Goal: Task Accomplishment & Management: Use online tool/utility

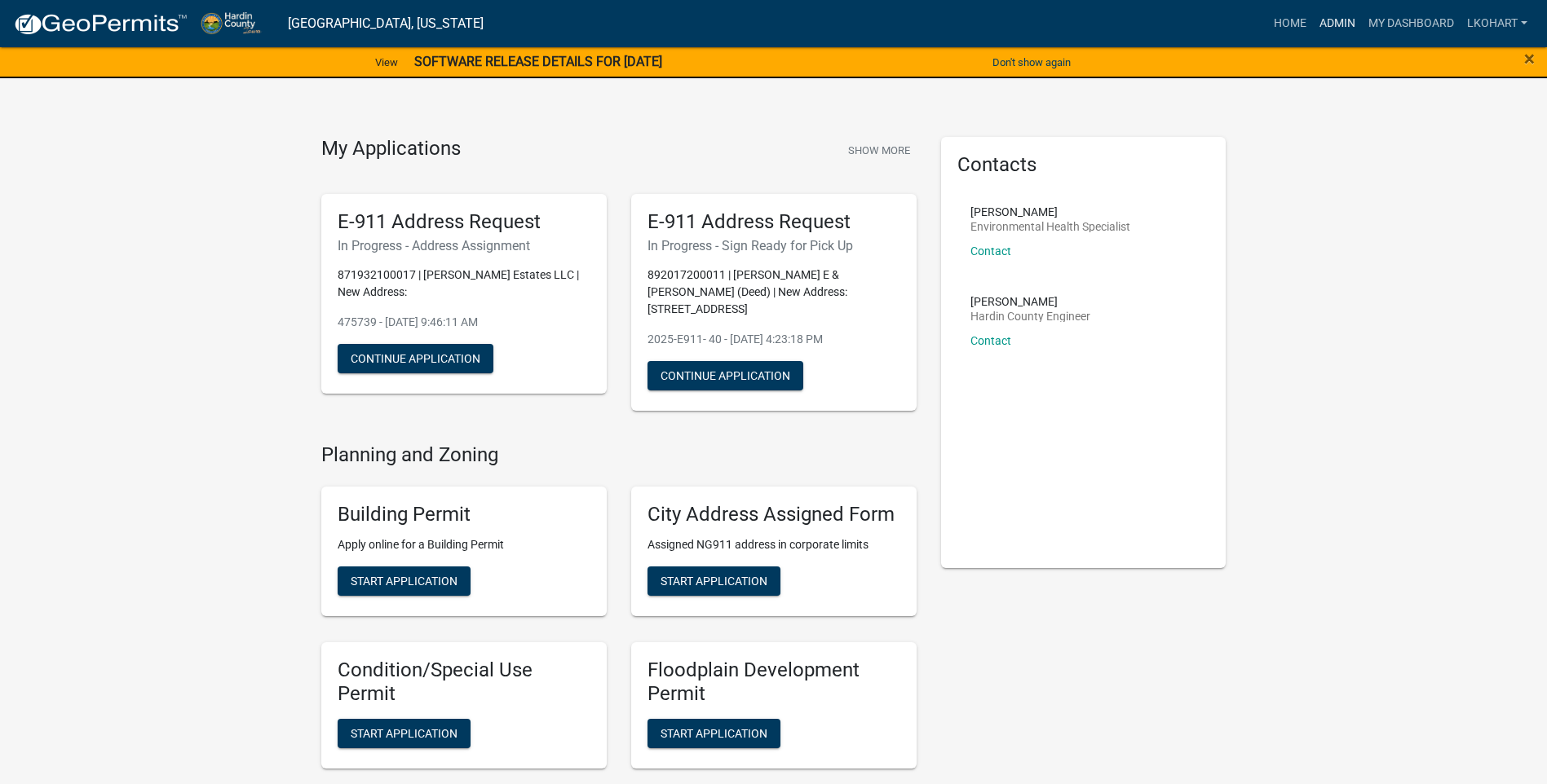
click at [1341, 20] on link "Admin" at bounding box center [1337, 24] width 49 height 31
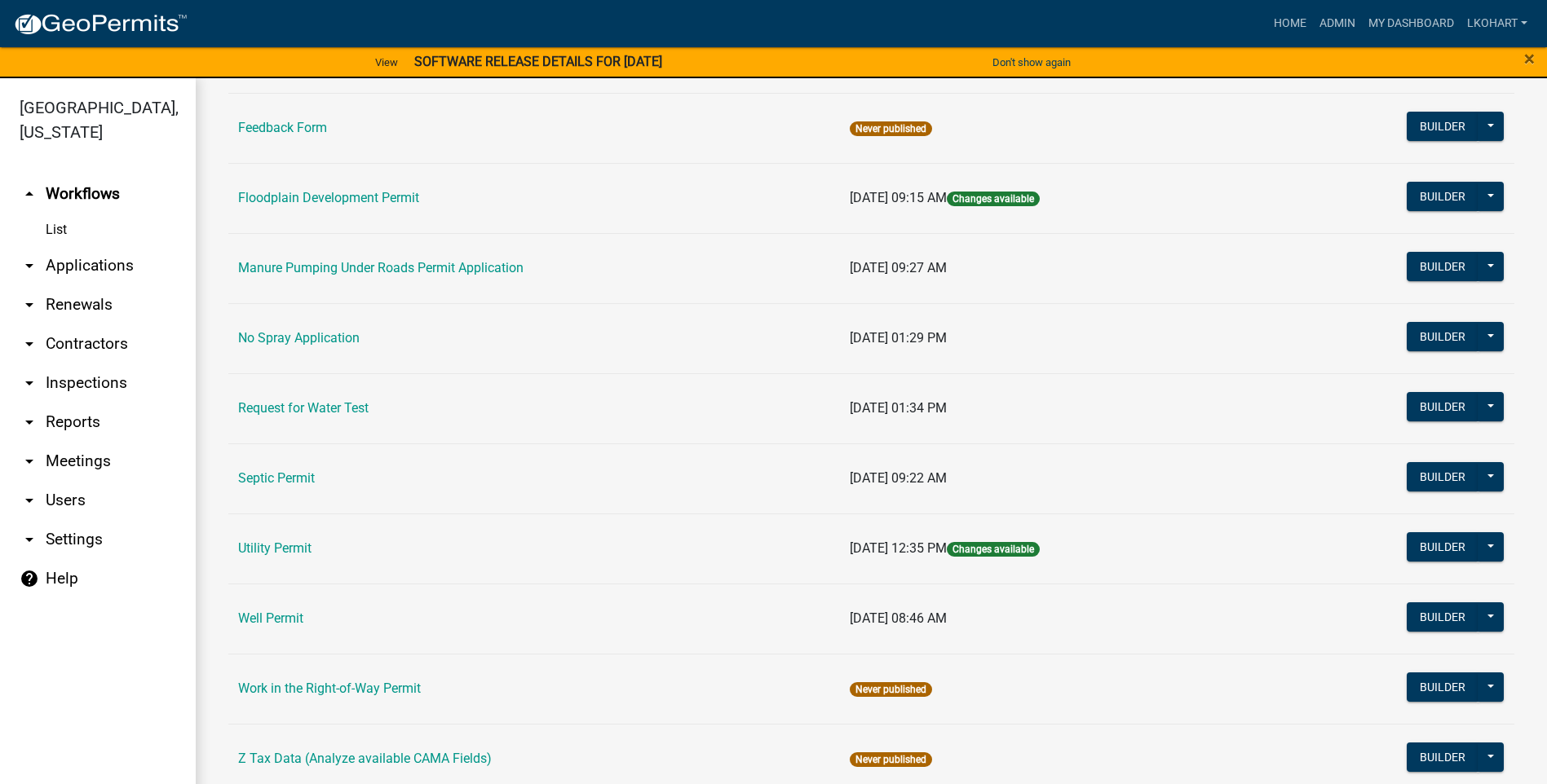
scroll to position [606, 0]
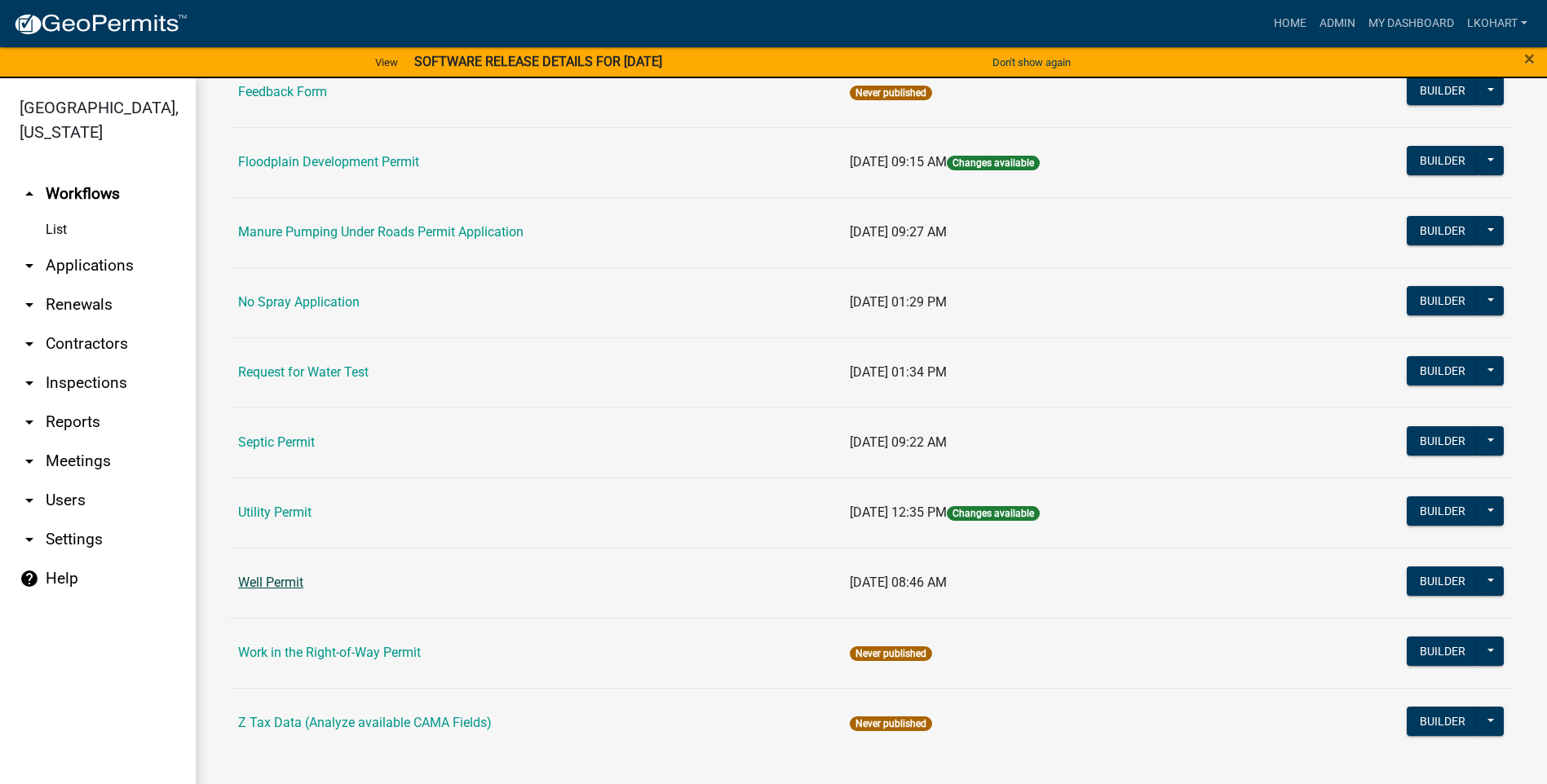
click at [272, 583] on link "Well Permit" at bounding box center [271, 582] width 66 height 15
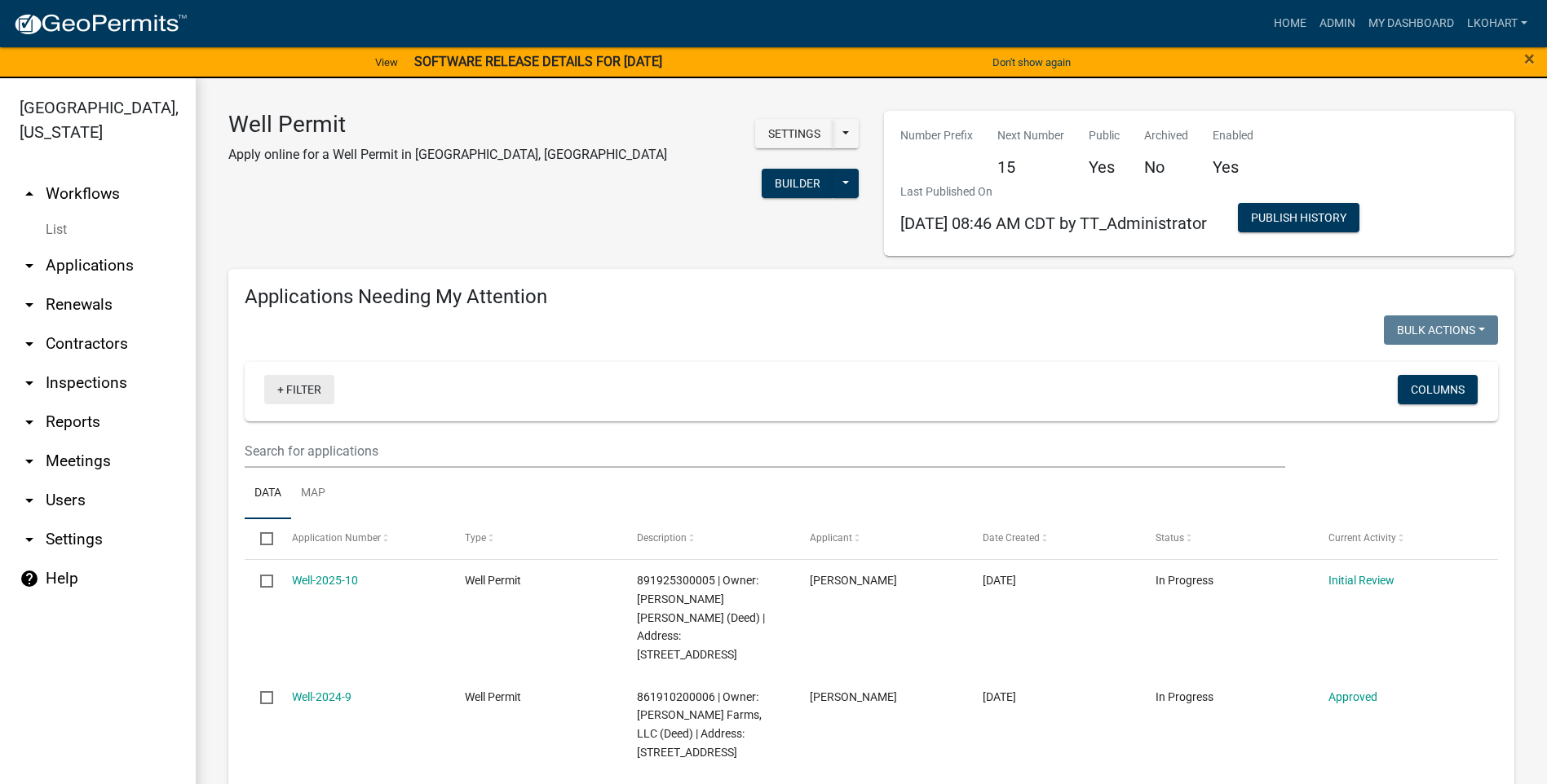
click at [300, 392] on link "+ Filter" at bounding box center [299, 390] width 70 height 29
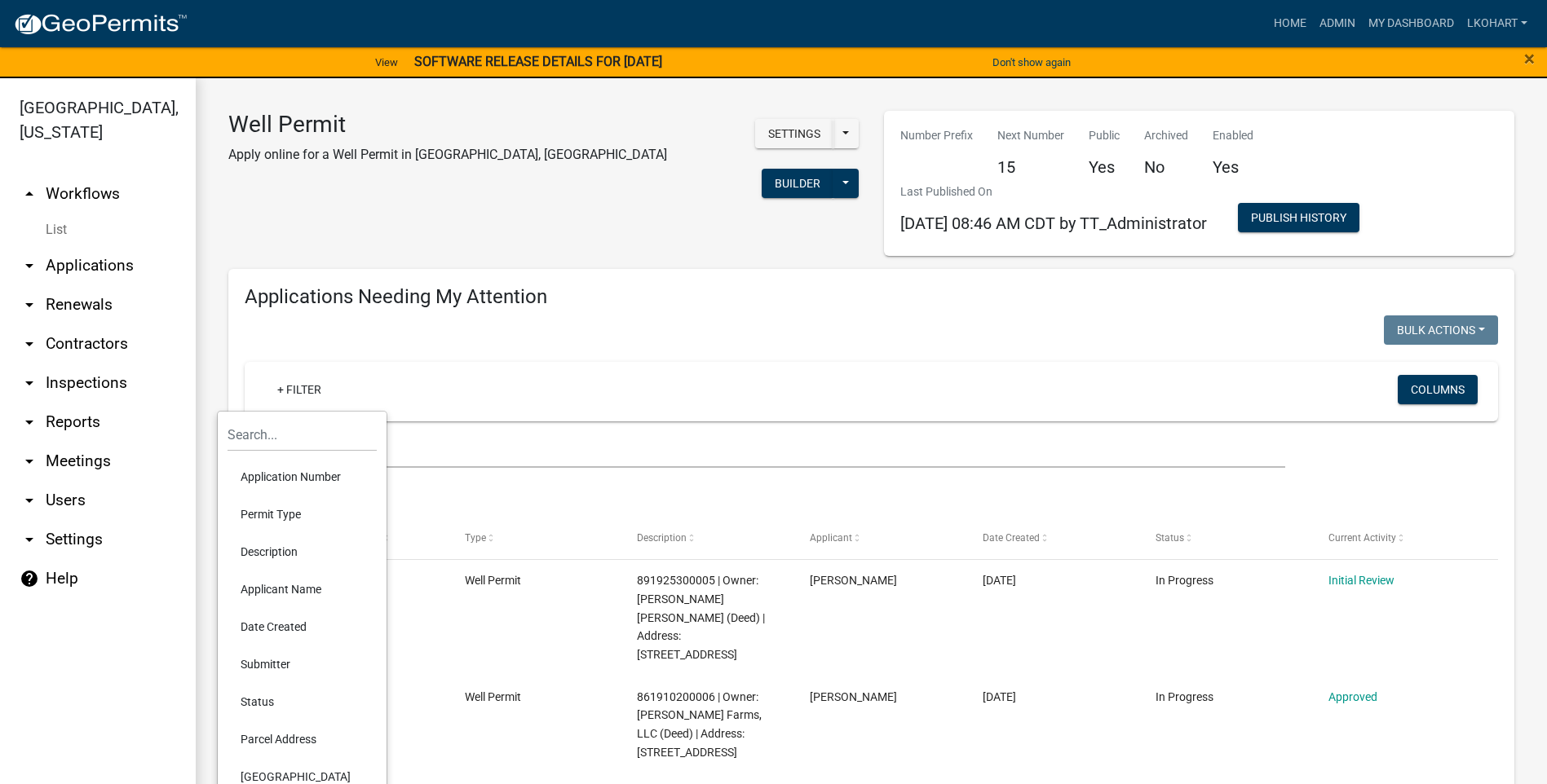
click at [268, 596] on li "Applicant Name" at bounding box center [302, 589] width 149 height 37
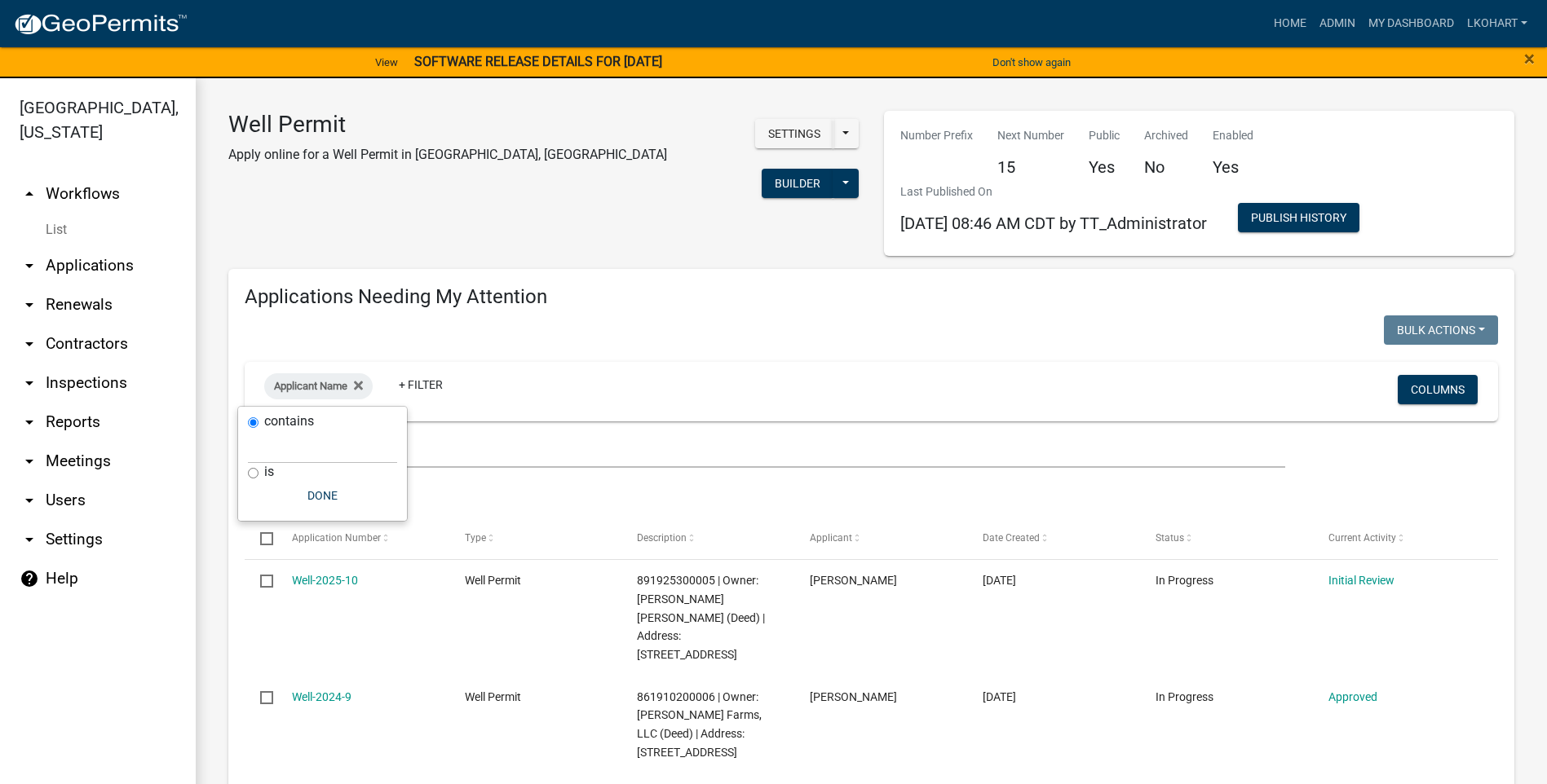
click at [250, 473] on input "is" at bounding box center [253, 473] width 11 height 11
radio input "true"
click at [323, 471] on input "text" at bounding box center [323, 463] width 149 height 34
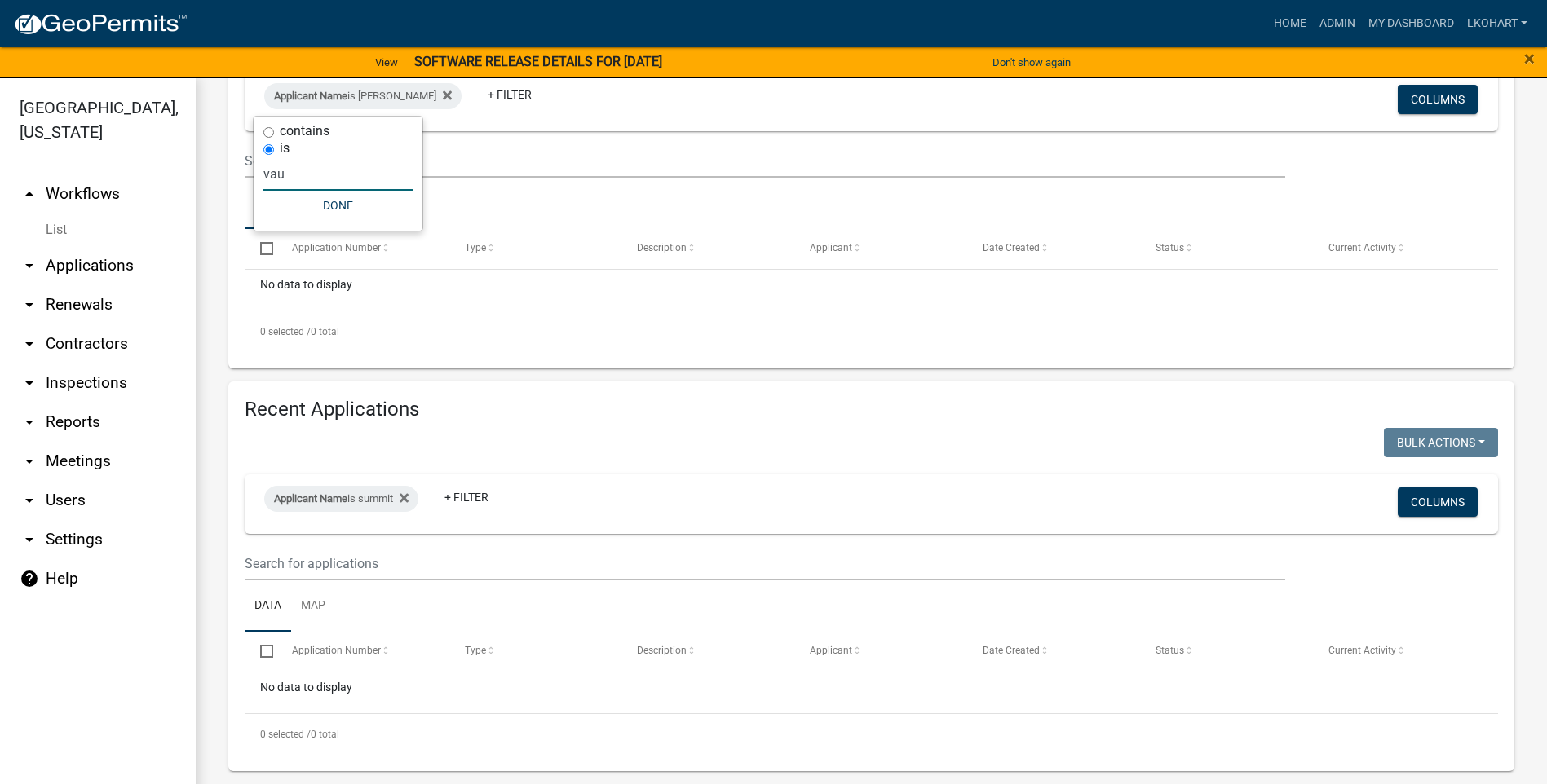
scroll to position [290, 0]
type input "v"
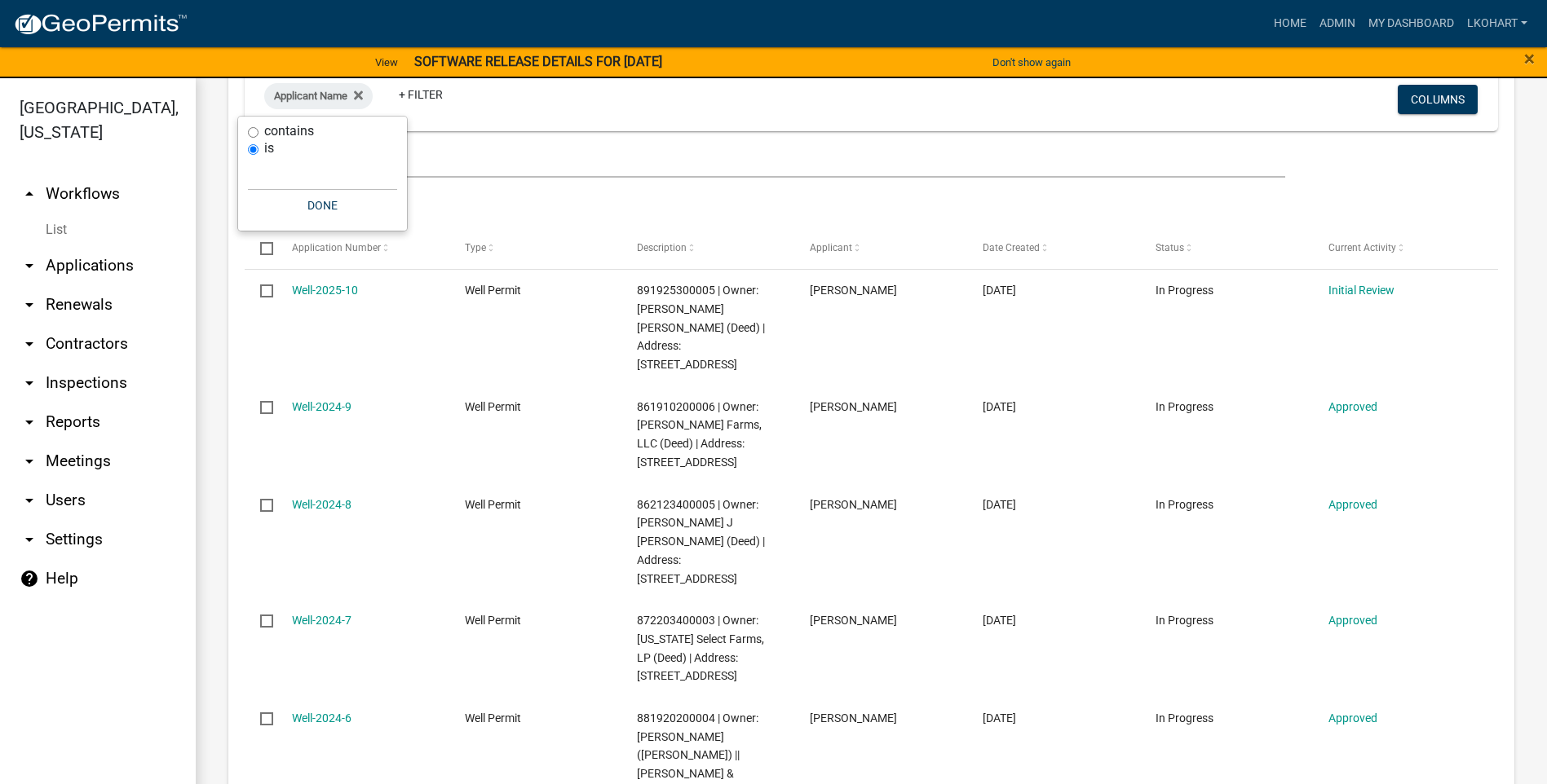
click at [250, 129] on input "contains" at bounding box center [253, 133] width 11 height 11
radio input "true"
click at [314, 165] on input "text" at bounding box center [323, 157] width 149 height 34
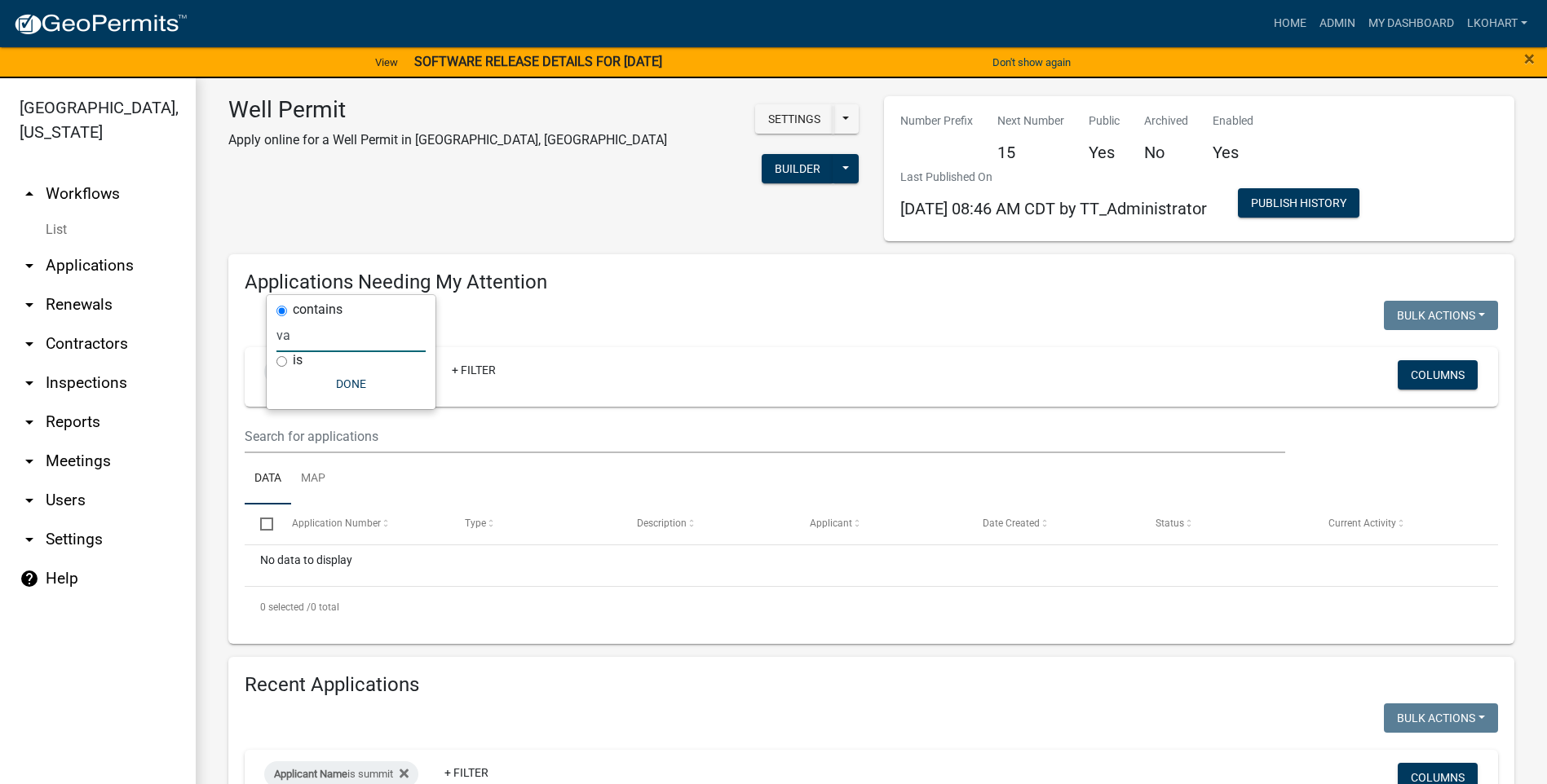
scroll to position [0, 0]
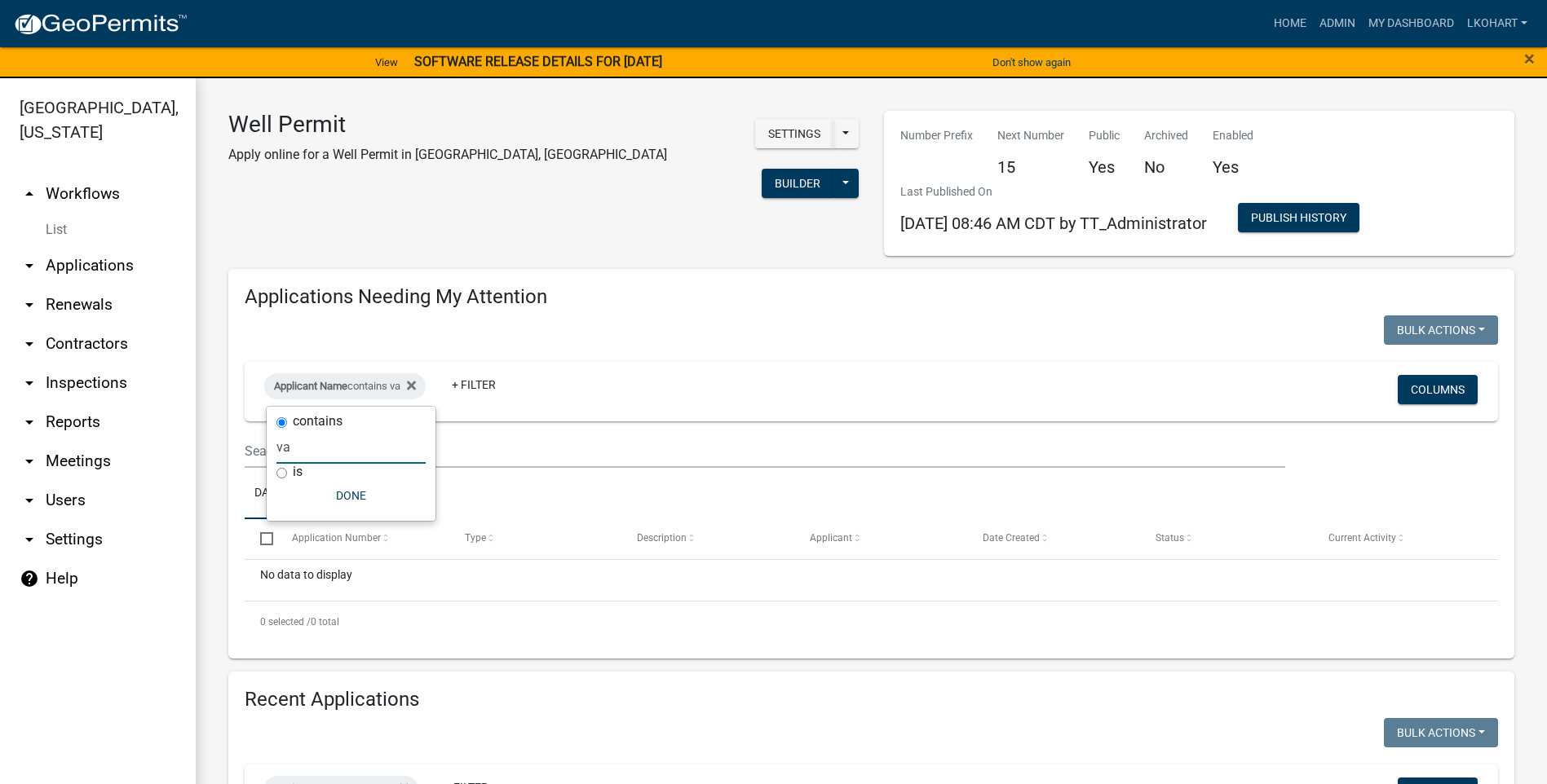
type input "v"
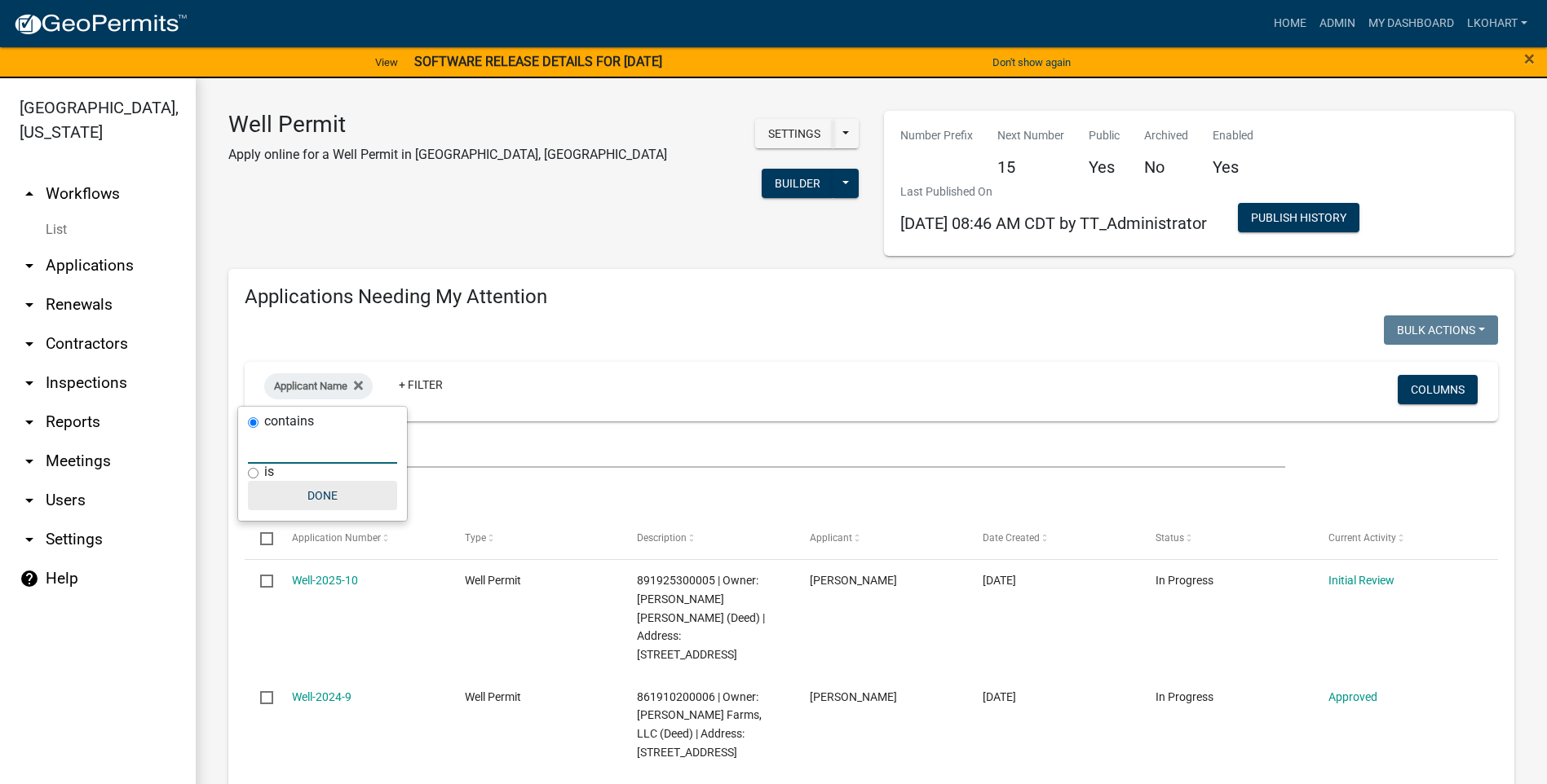
click at [336, 494] on button "Done" at bounding box center [323, 495] width 149 height 29
click at [87, 246] on link "arrow_drop_down Applications" at bounding box center [97, 265] width 196 height 39
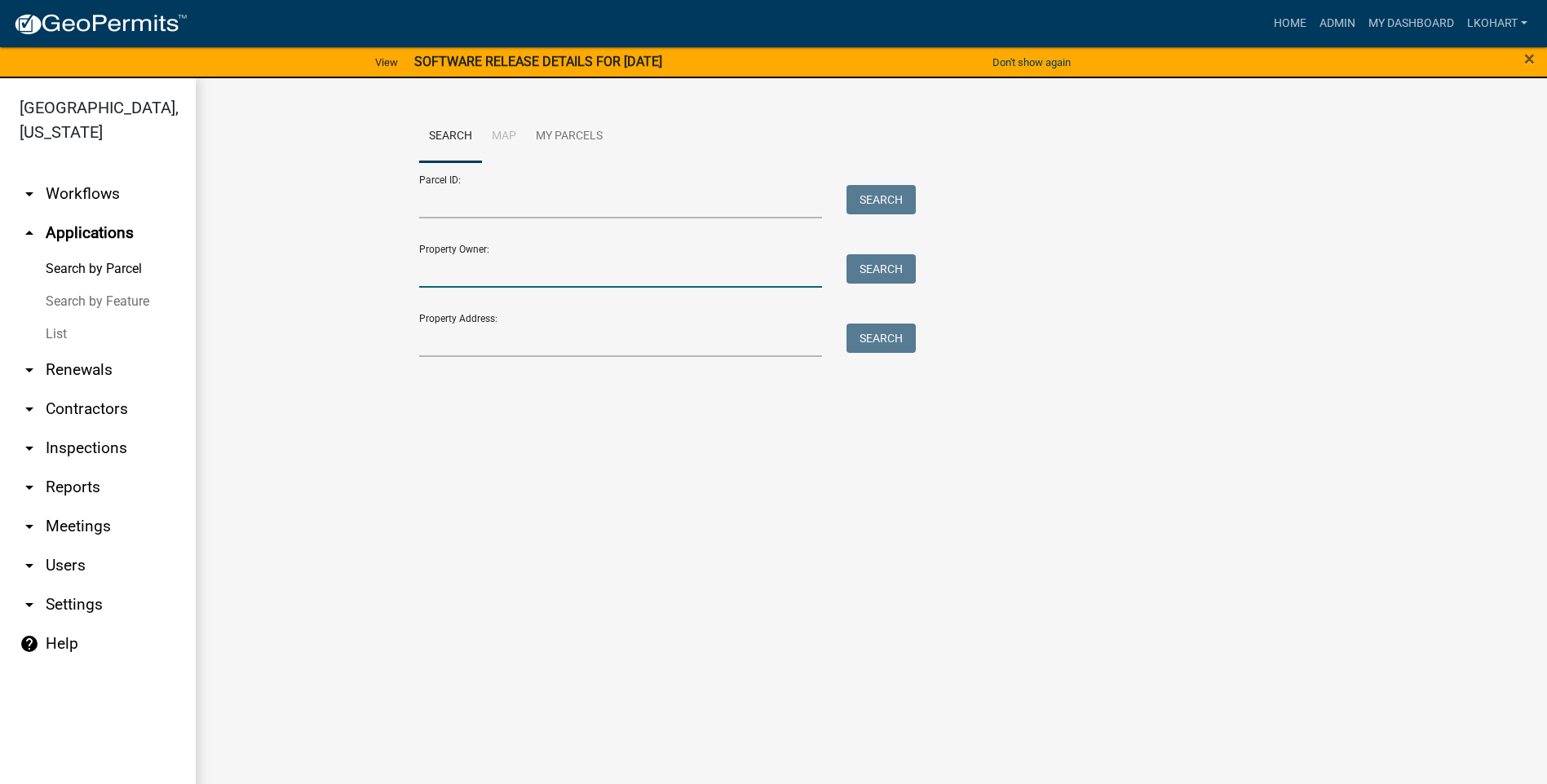
click at [454, 275] on input "Property Owner:" at bounding box center [620, 270] width 404 height 34
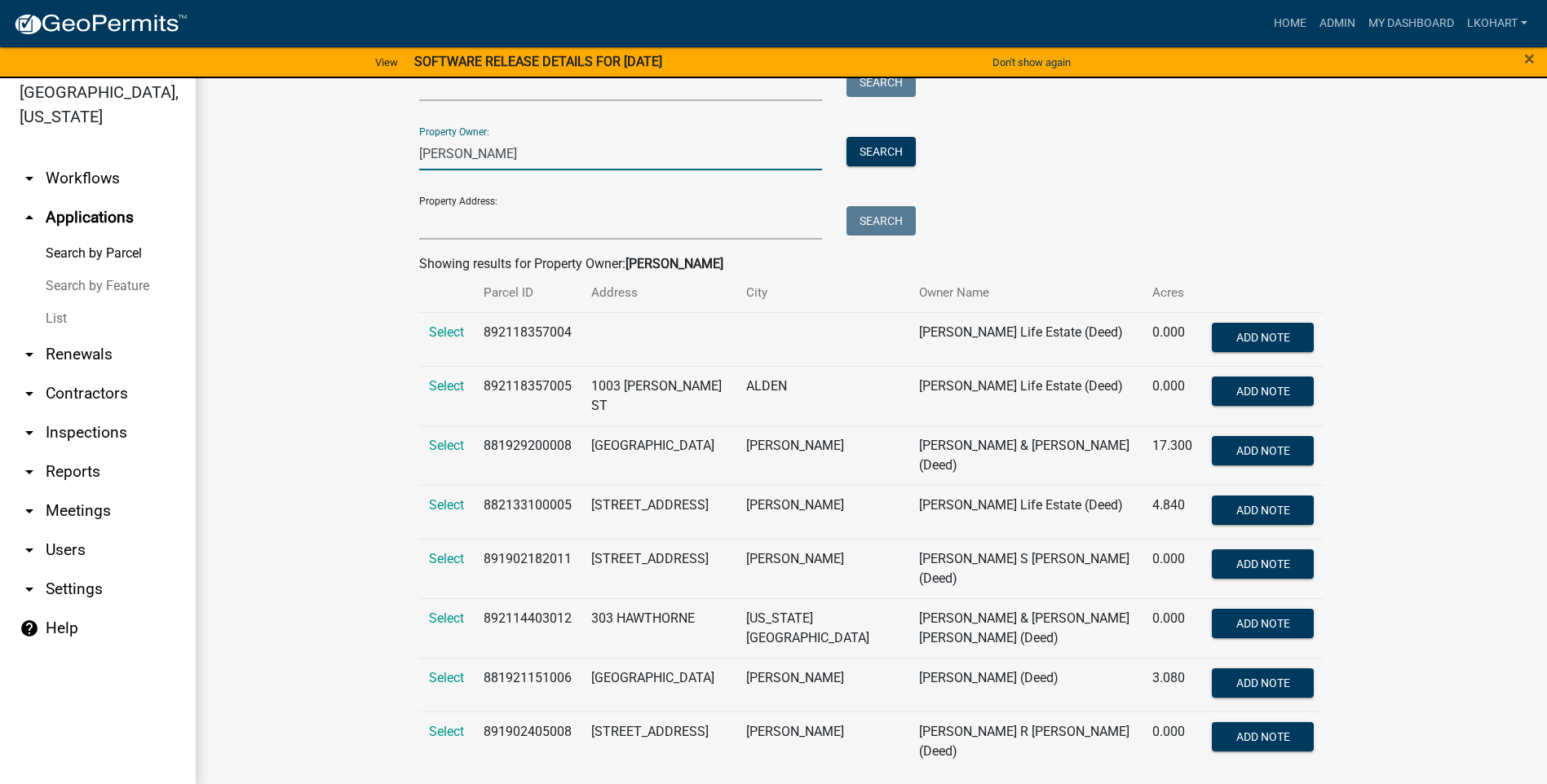
scroll to position [19, 0]
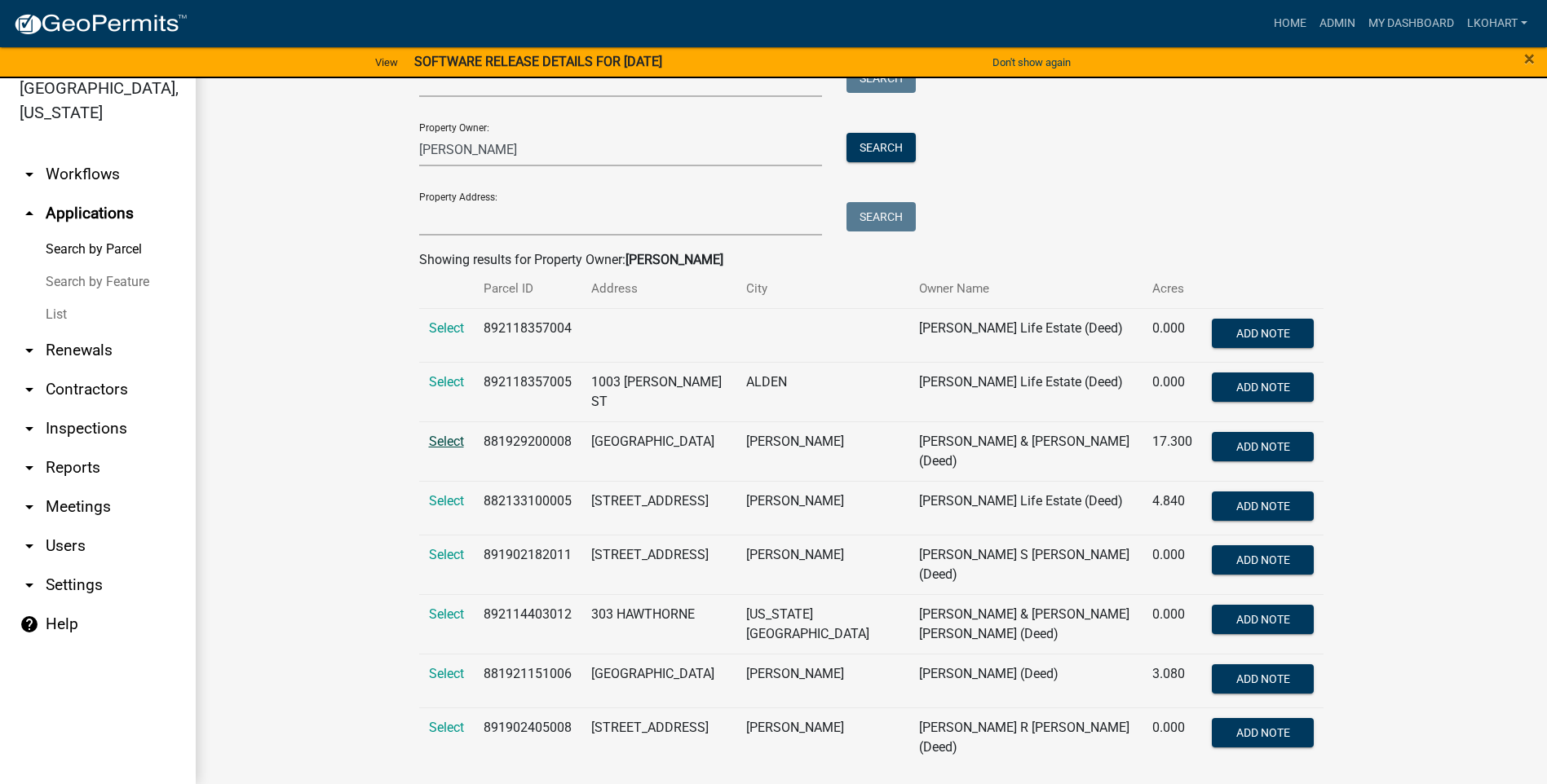
click at [435, 437] on span "Select" at bounding box center [446, 441] width 35 height 15
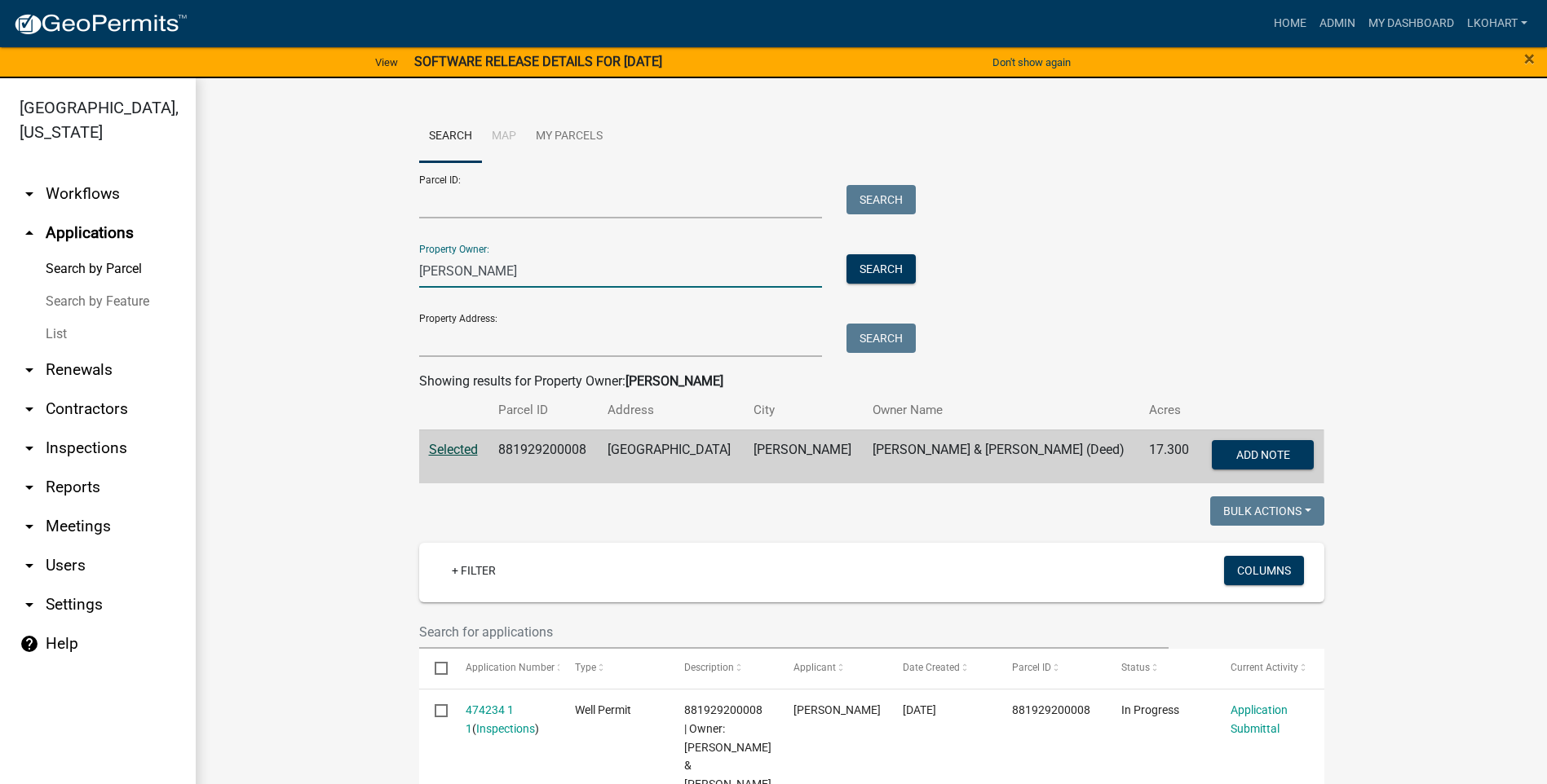
click at [471, 273] on input "[PERSON_NAME]" at bounding box center [620, 270] width 404 height 34
type input "v"
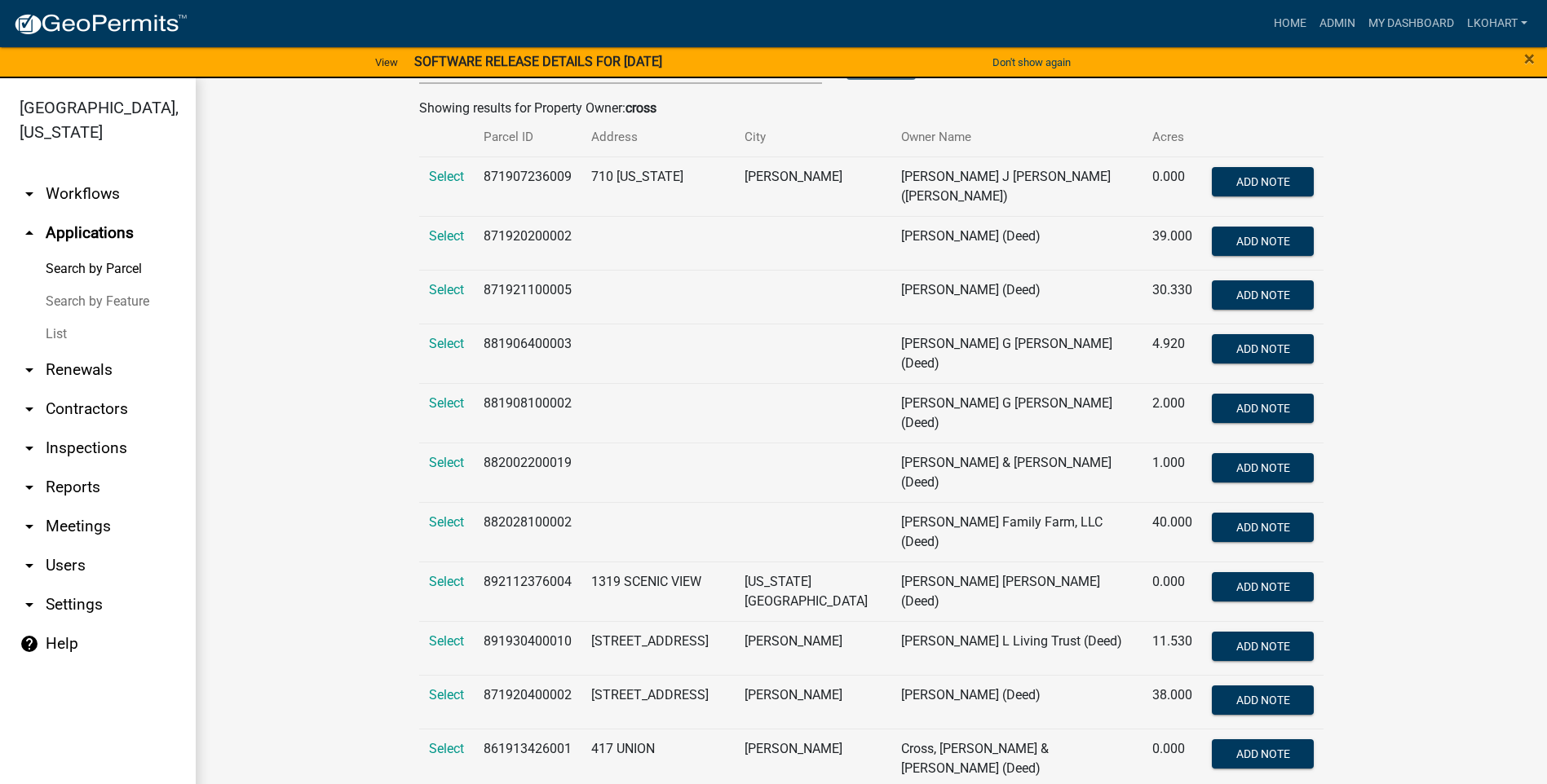
scroll to position [326, 0]
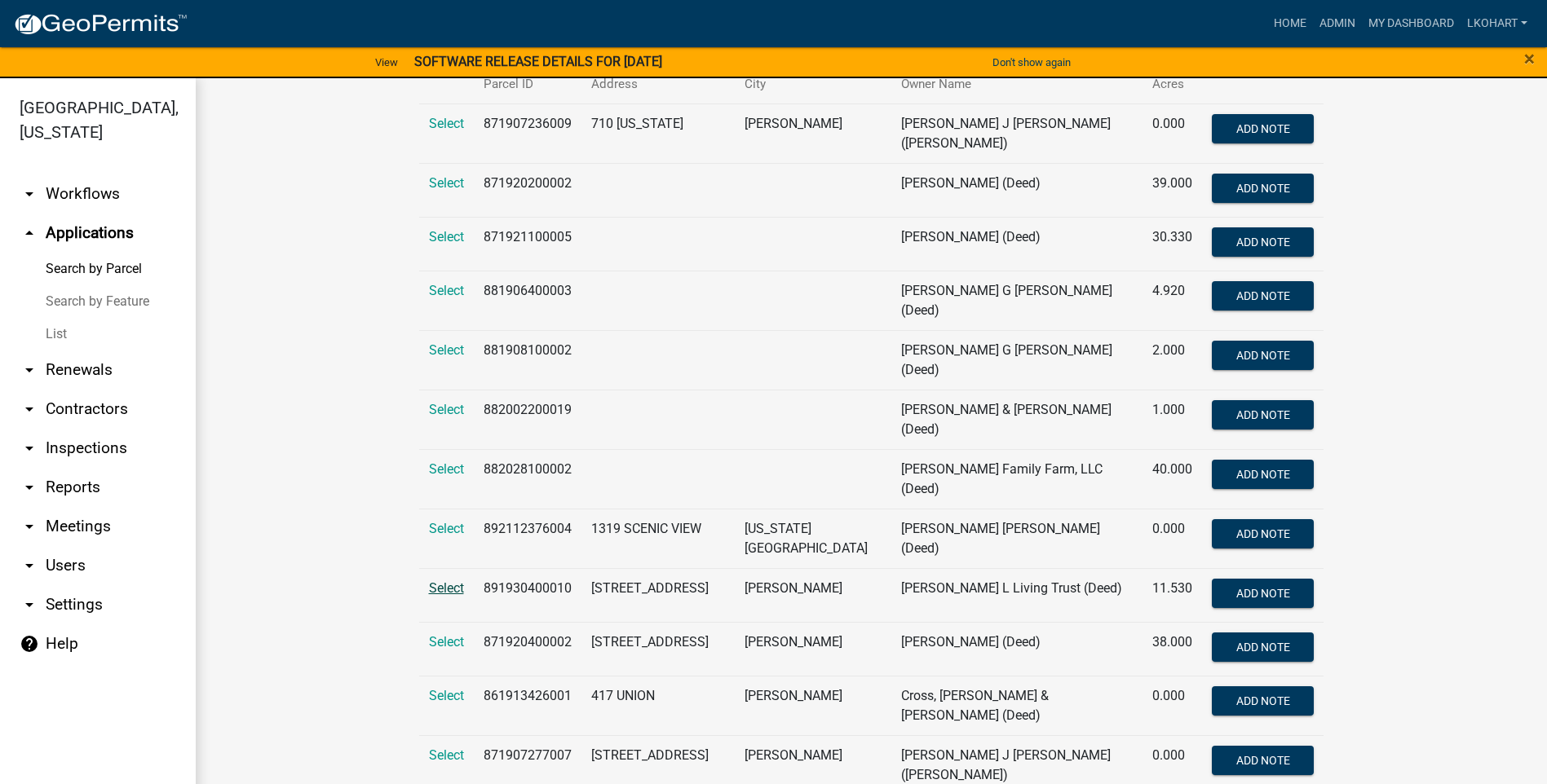
type input "cross"
click at [445, 580] on span "Select" at bounding box center [446, 587] width 35 height 15
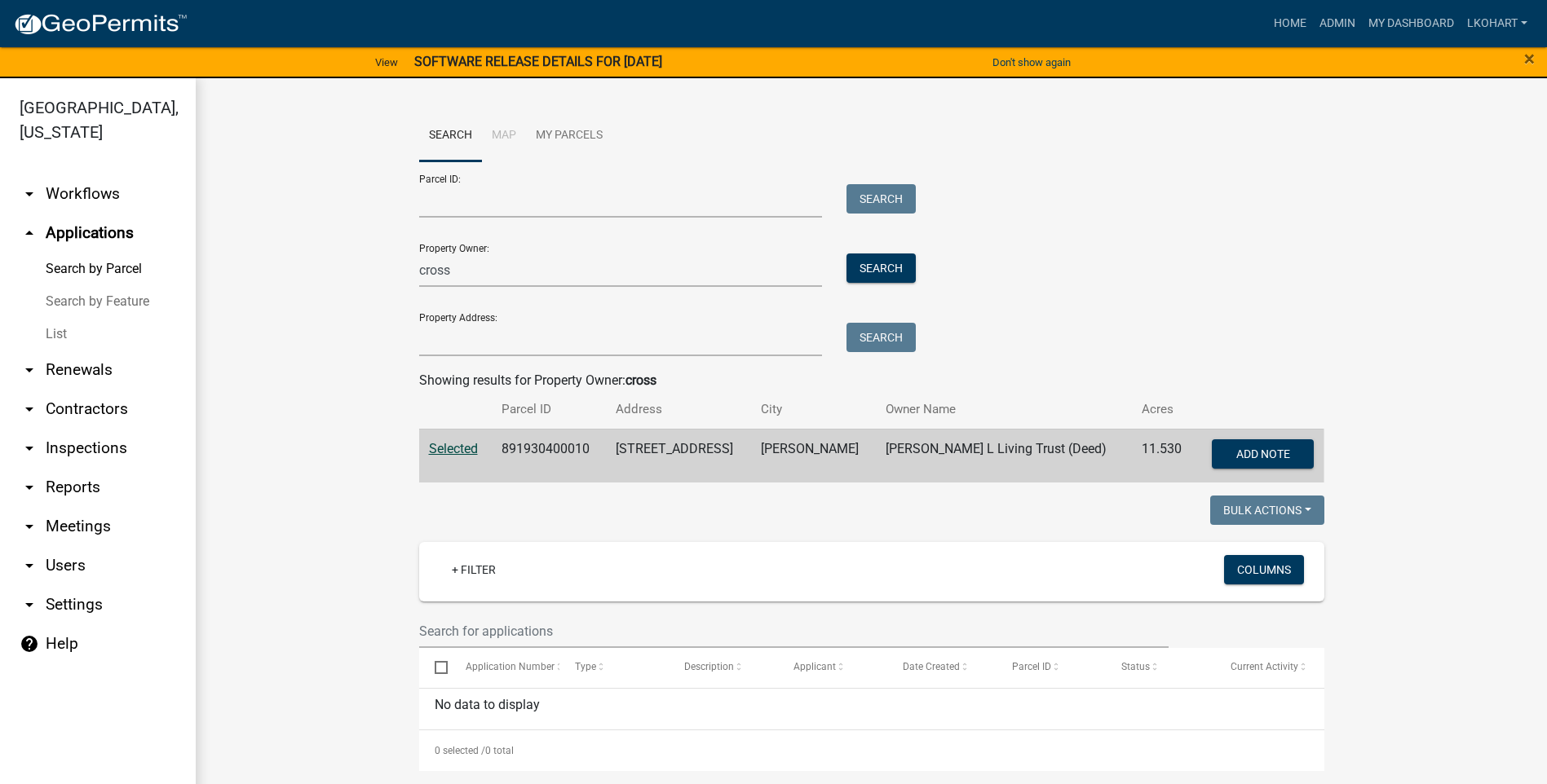
scroll to position [0, 0]
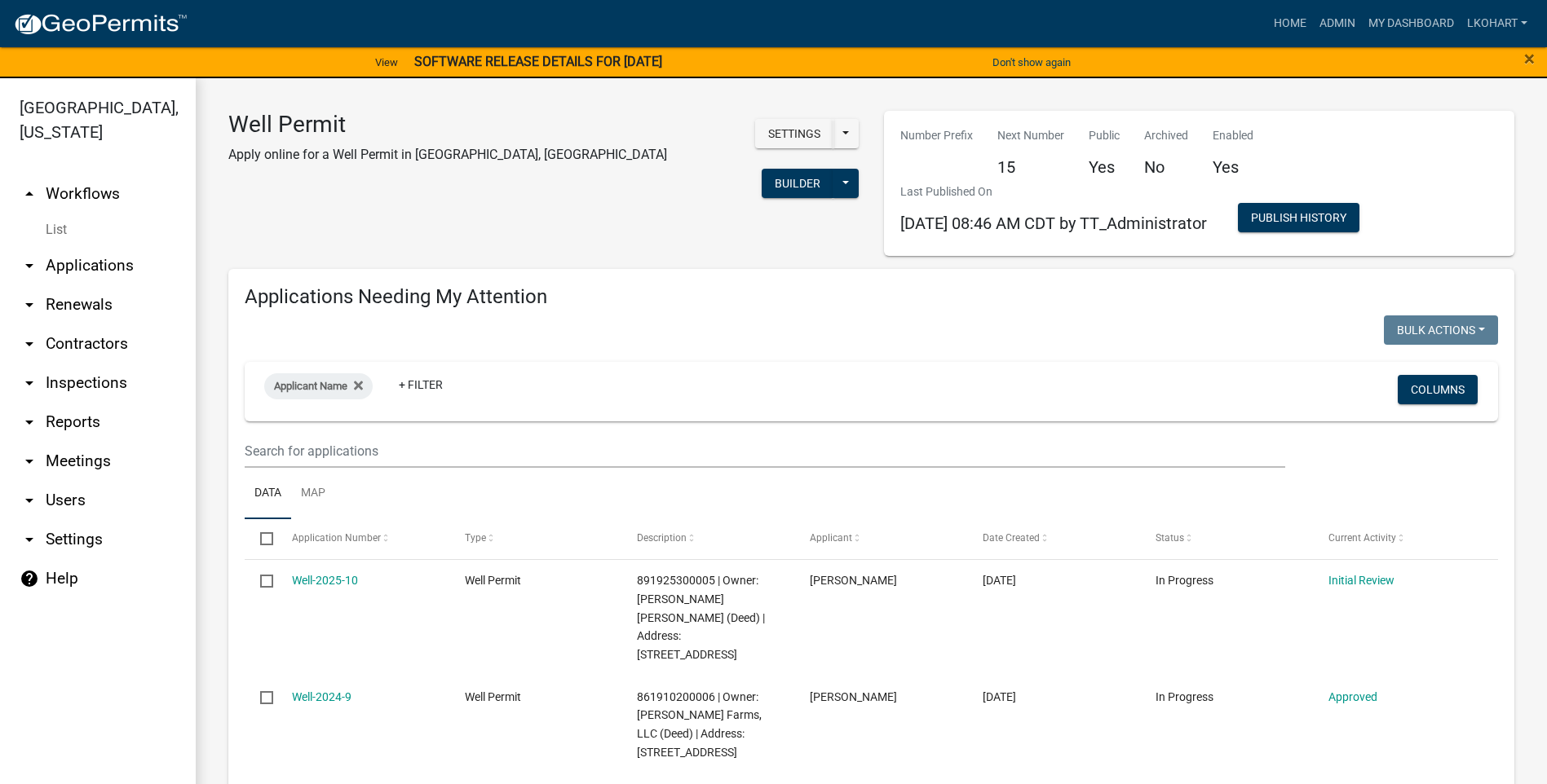
click at [58, 246] on link "arrow_drop_down Applications" at bounding box center [97, 265] width 196 height 39
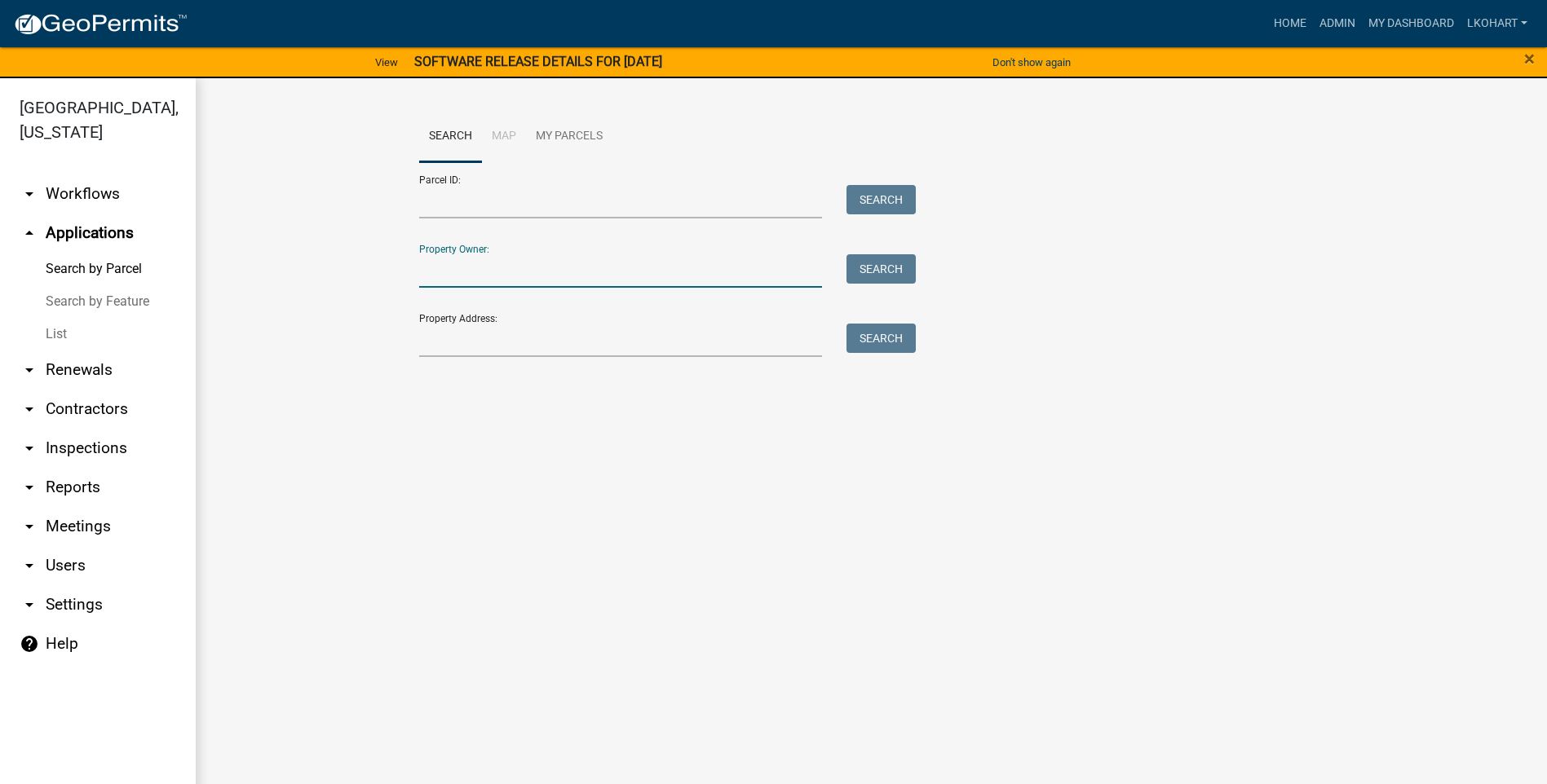
click at [447, 268] on input "Property Owner:" at bounding box center [620, 270] width 404 height 34
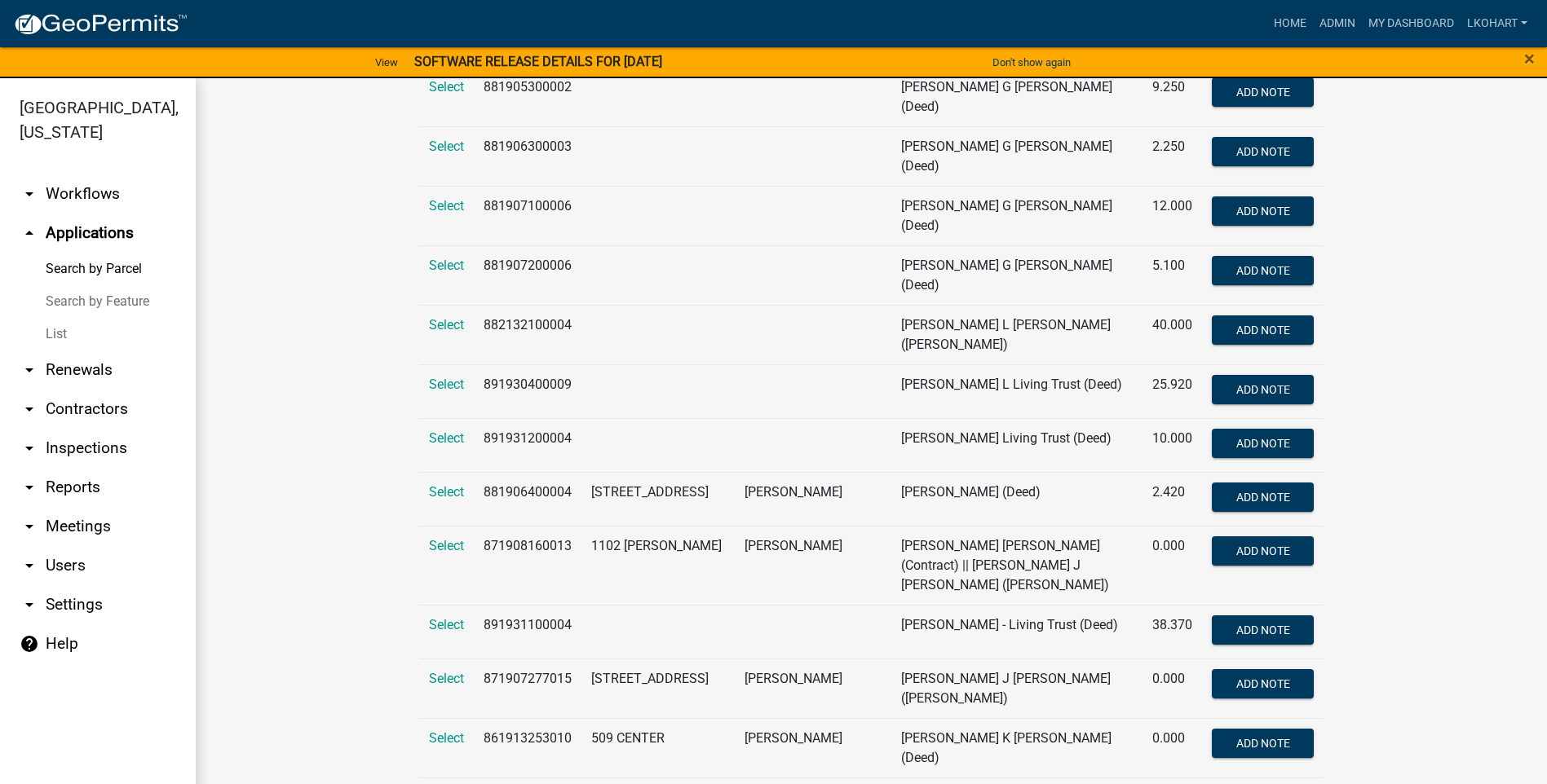
scroll to position [2283, 0]
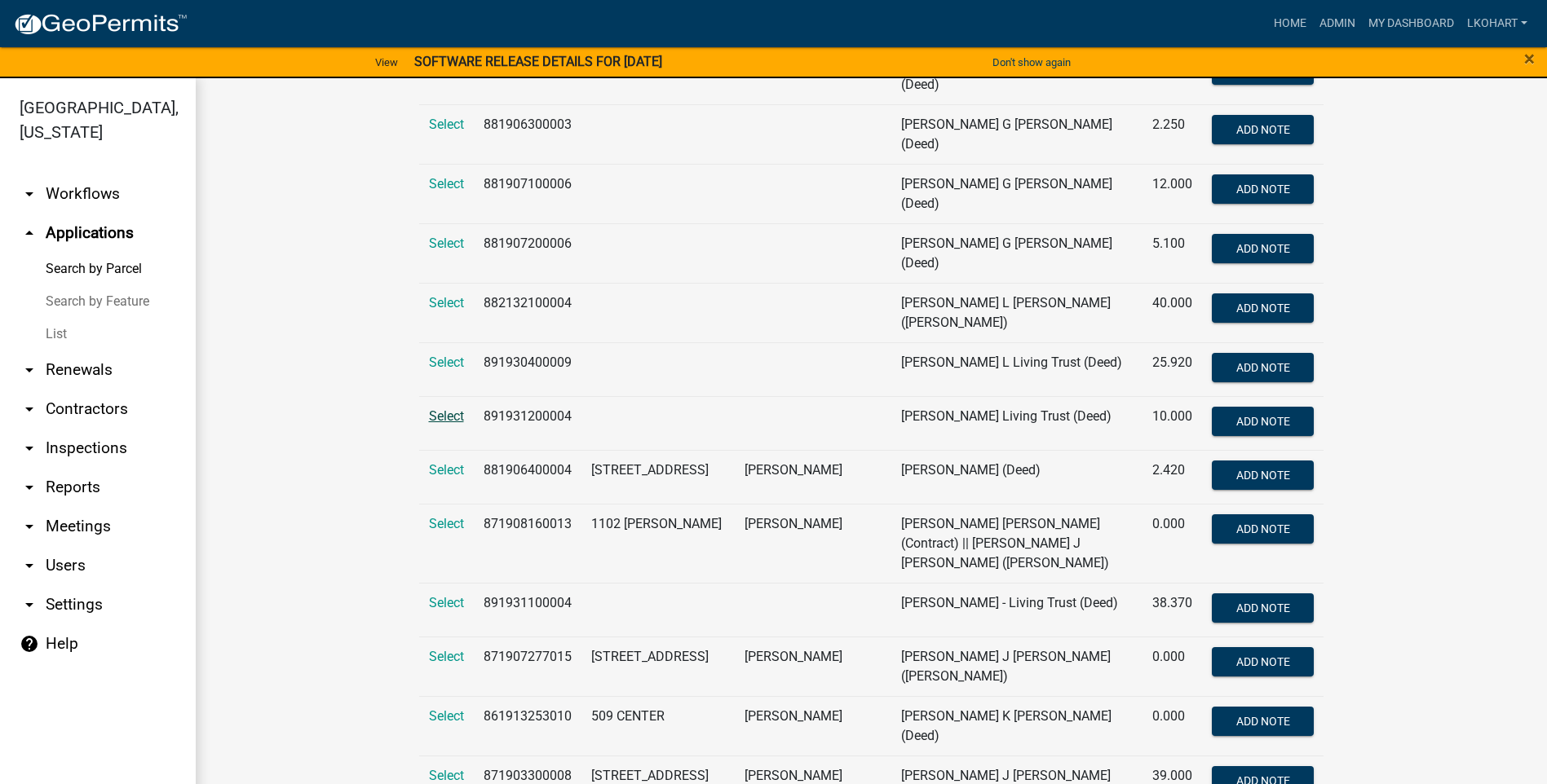
click at [440, 408] on span "Select" at bounding box center [446, 415] width 35 height 15
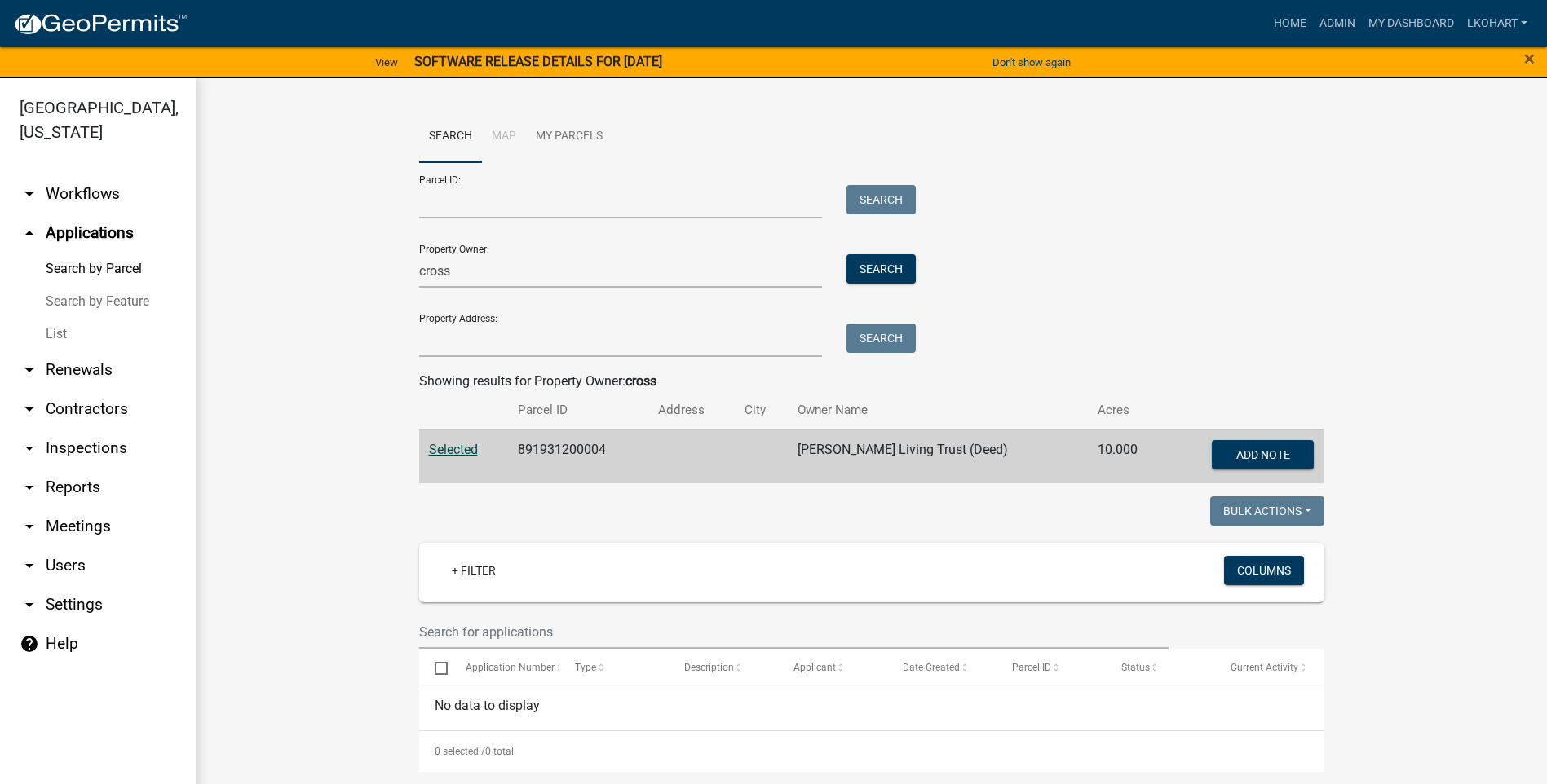
scroll to position [1, 0]
click at [87, 214] on link "arrow_drop_up Applications" at bounding box center [97, 233] width 196 height 39
click at [96, 214] on link "arrow_drop_up Applications" at bounding box center [97, 233] width 196 height 39
click at [516, 276] on input "cross" at bounding box center [620, 270] width 404 height 34
type input "c"
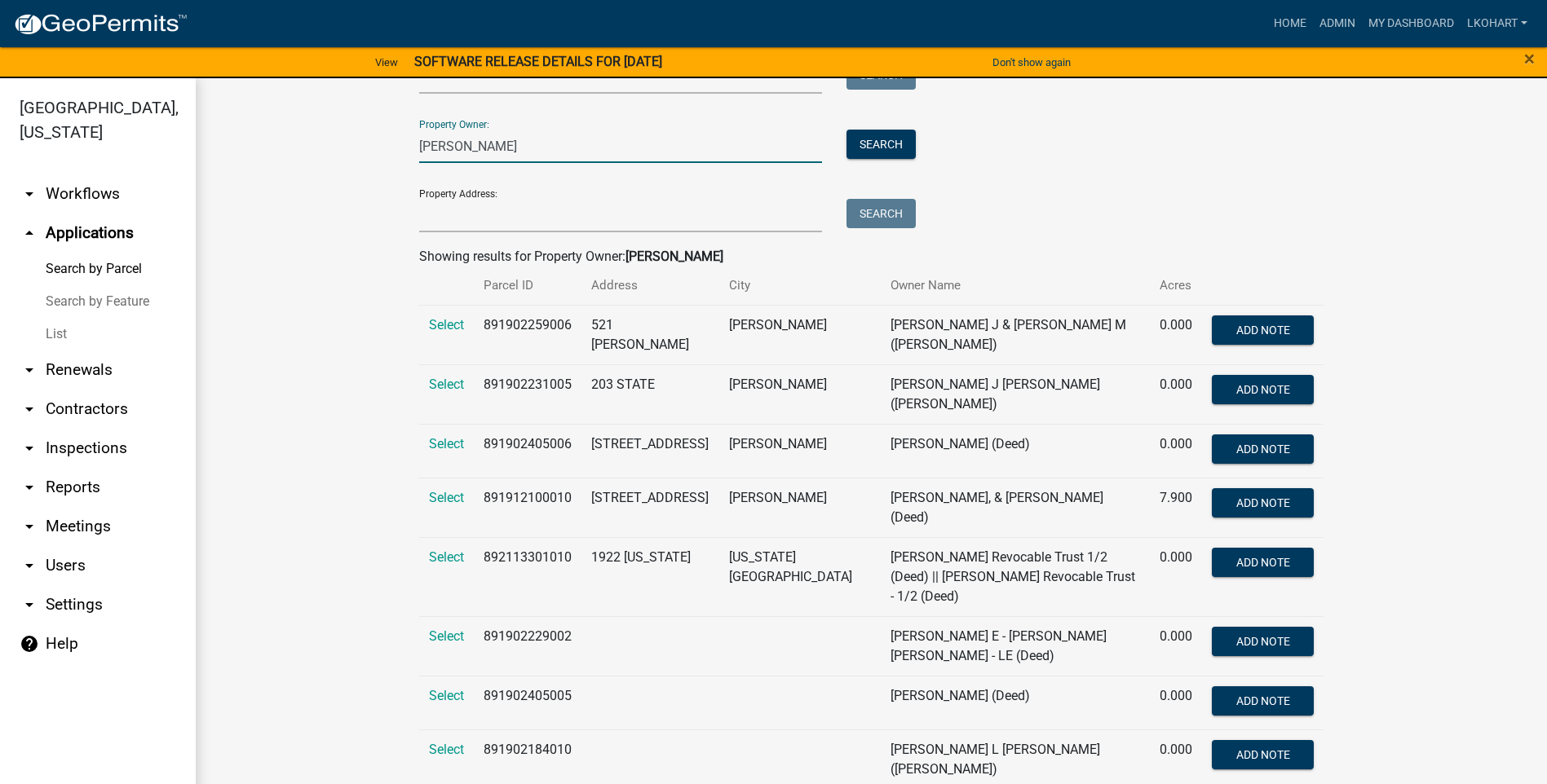
scroll to position [245, 0]
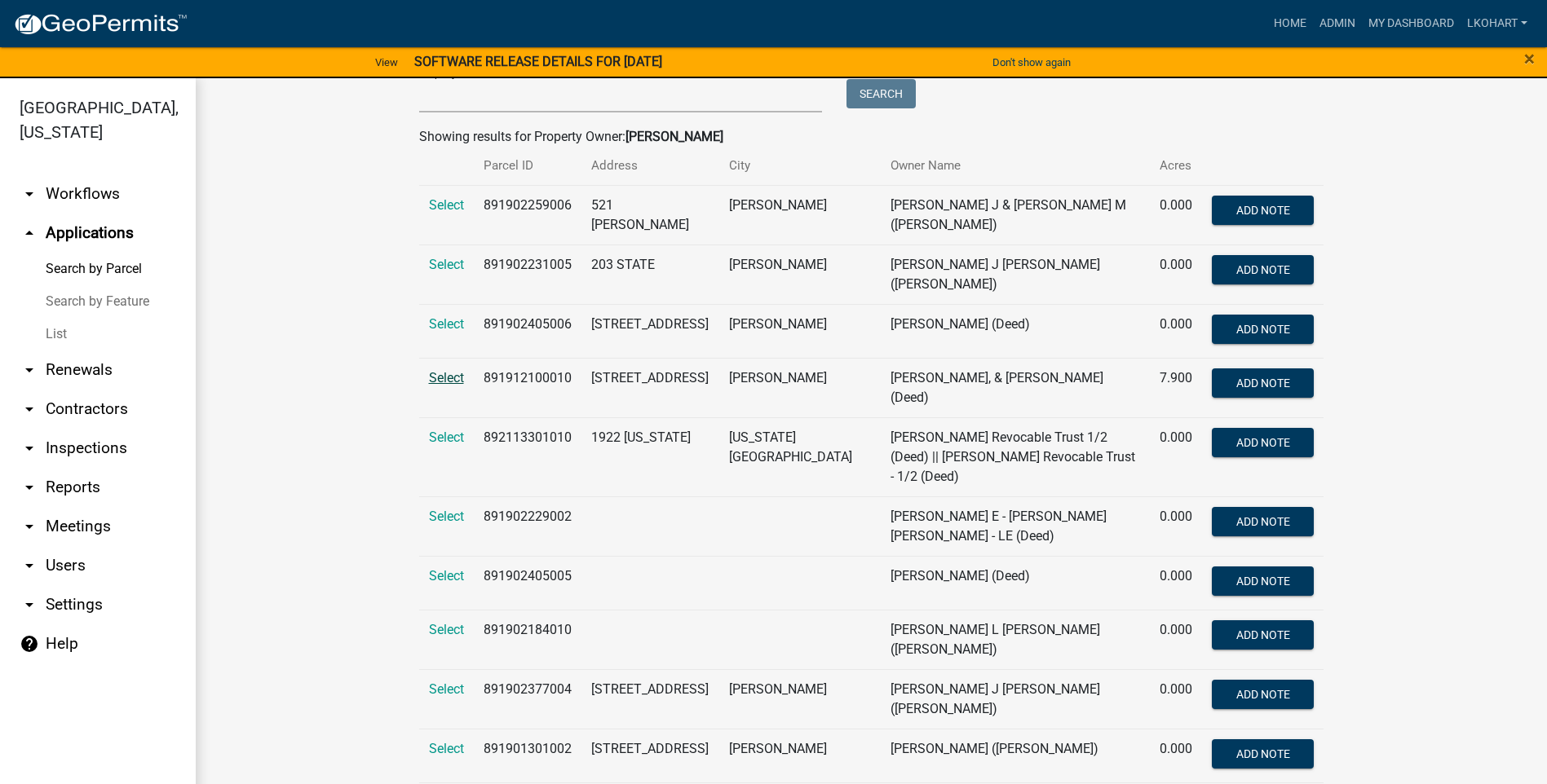
type input "[PERSON_NAME]"
click at [436, 370] on span "Select" at bounding box center [446, 377] width 35 height 15
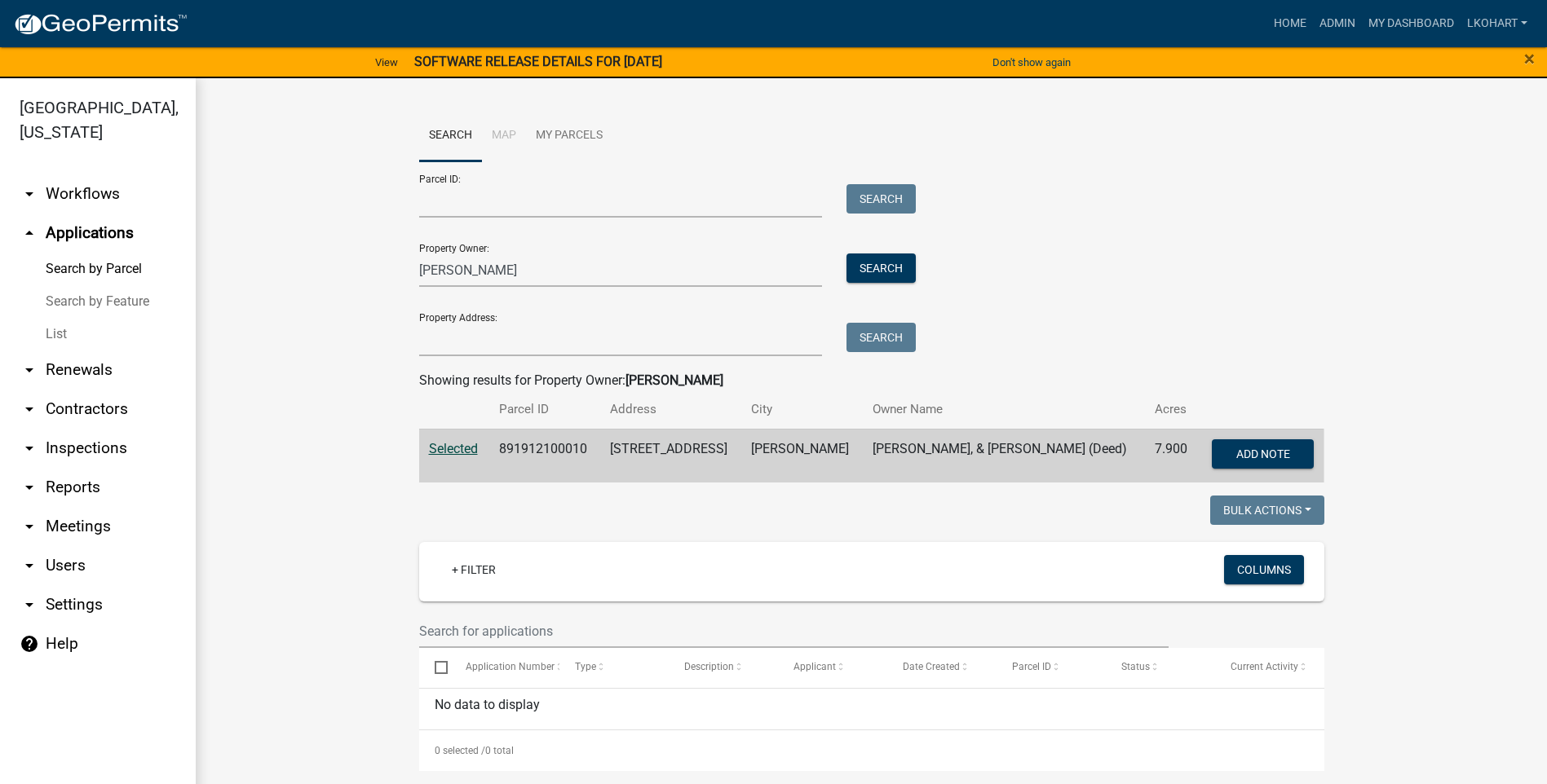
scroll to position [0, 0]
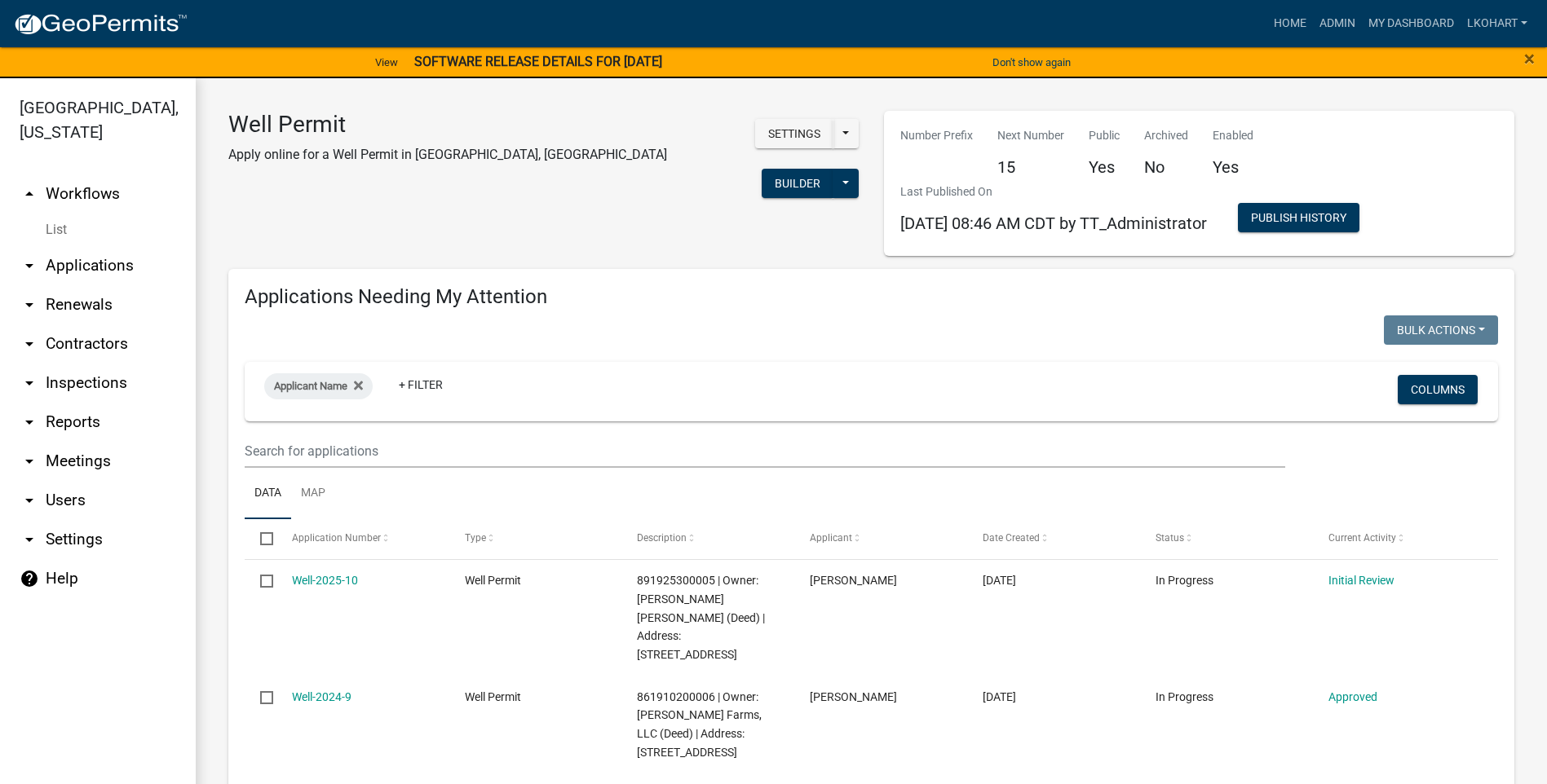
click at [89, 246] on link "arrow_drop_down Applications" at bounding box center [97, 265] width 196 height 39
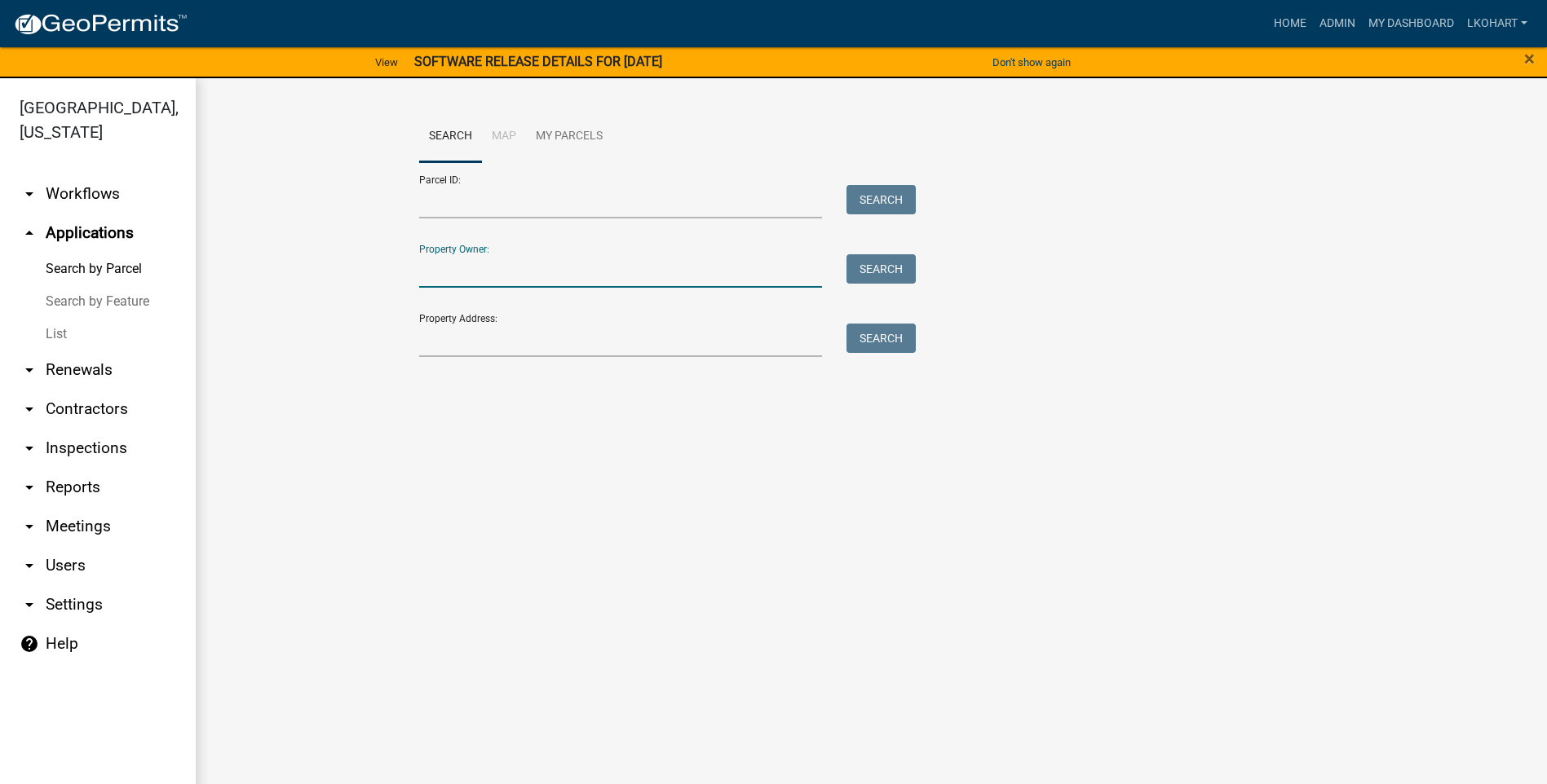
click at [434, 271] on input "Property Owner:" at bounding box center [620, 270] width 404 height 34
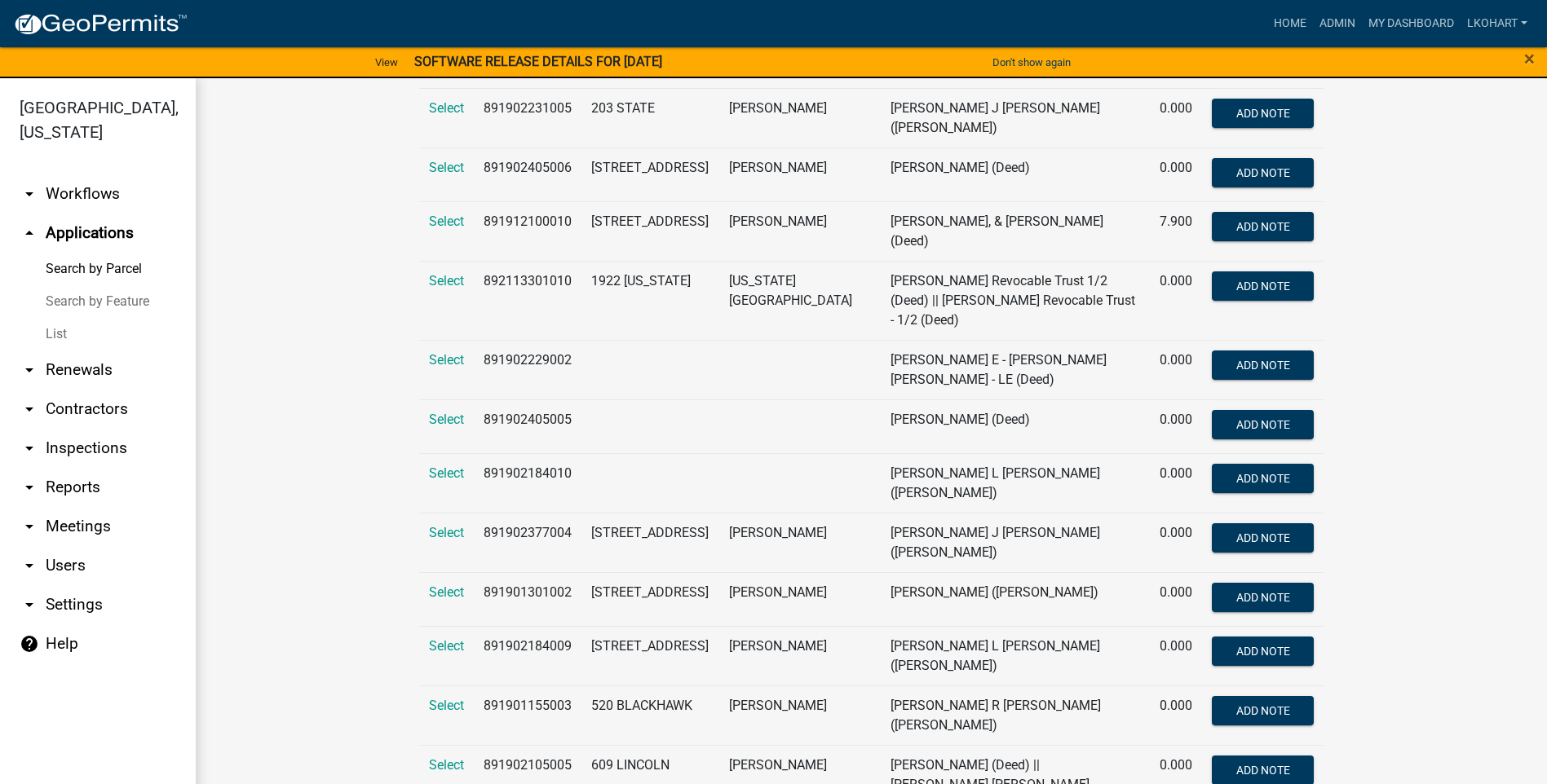
scroll to position [408, 0]
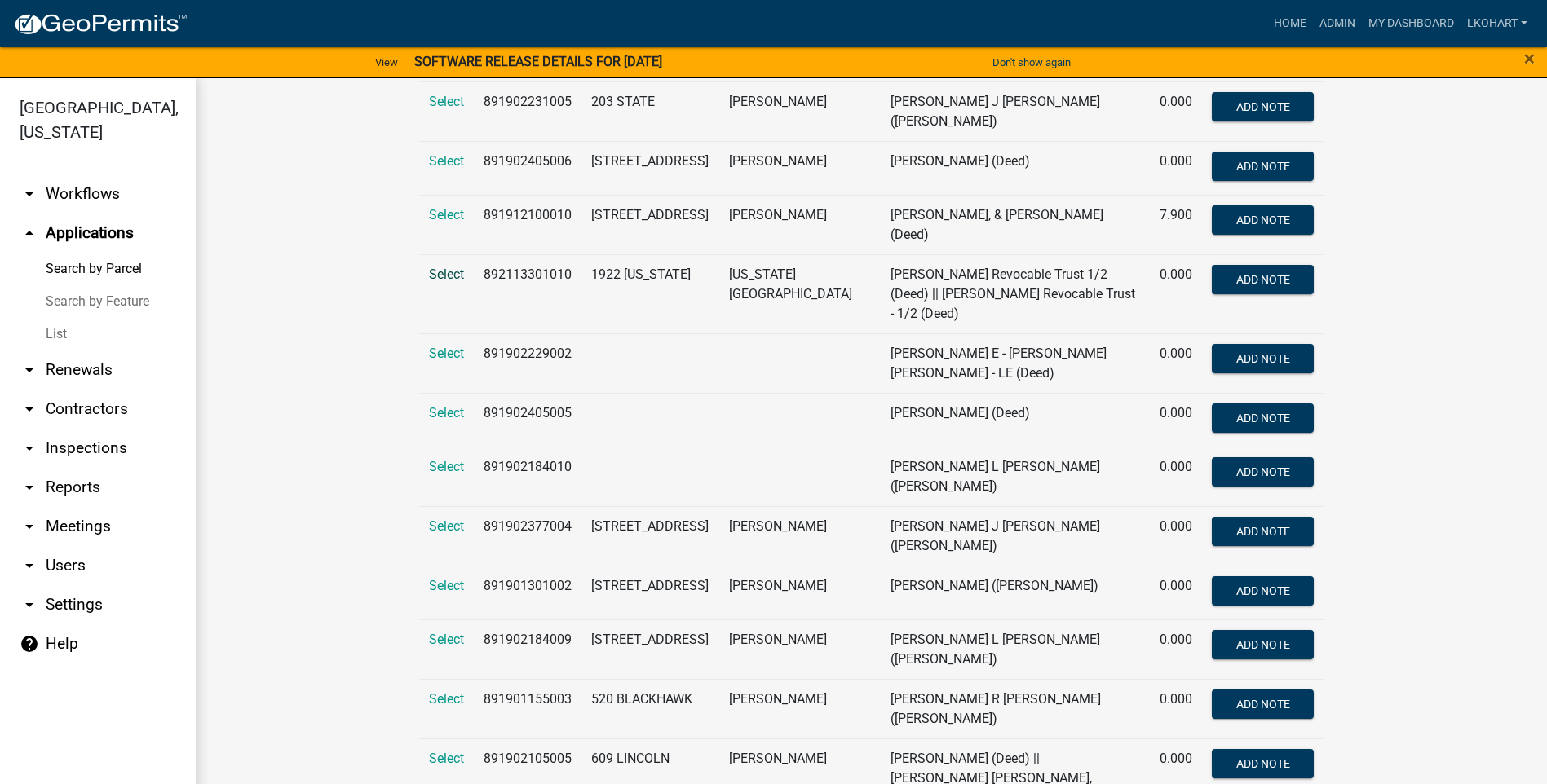
type input "[PERSON_NAME]"
click at [436, 267] on span "Select" at bounding box center [446, 274] width 35 height 15
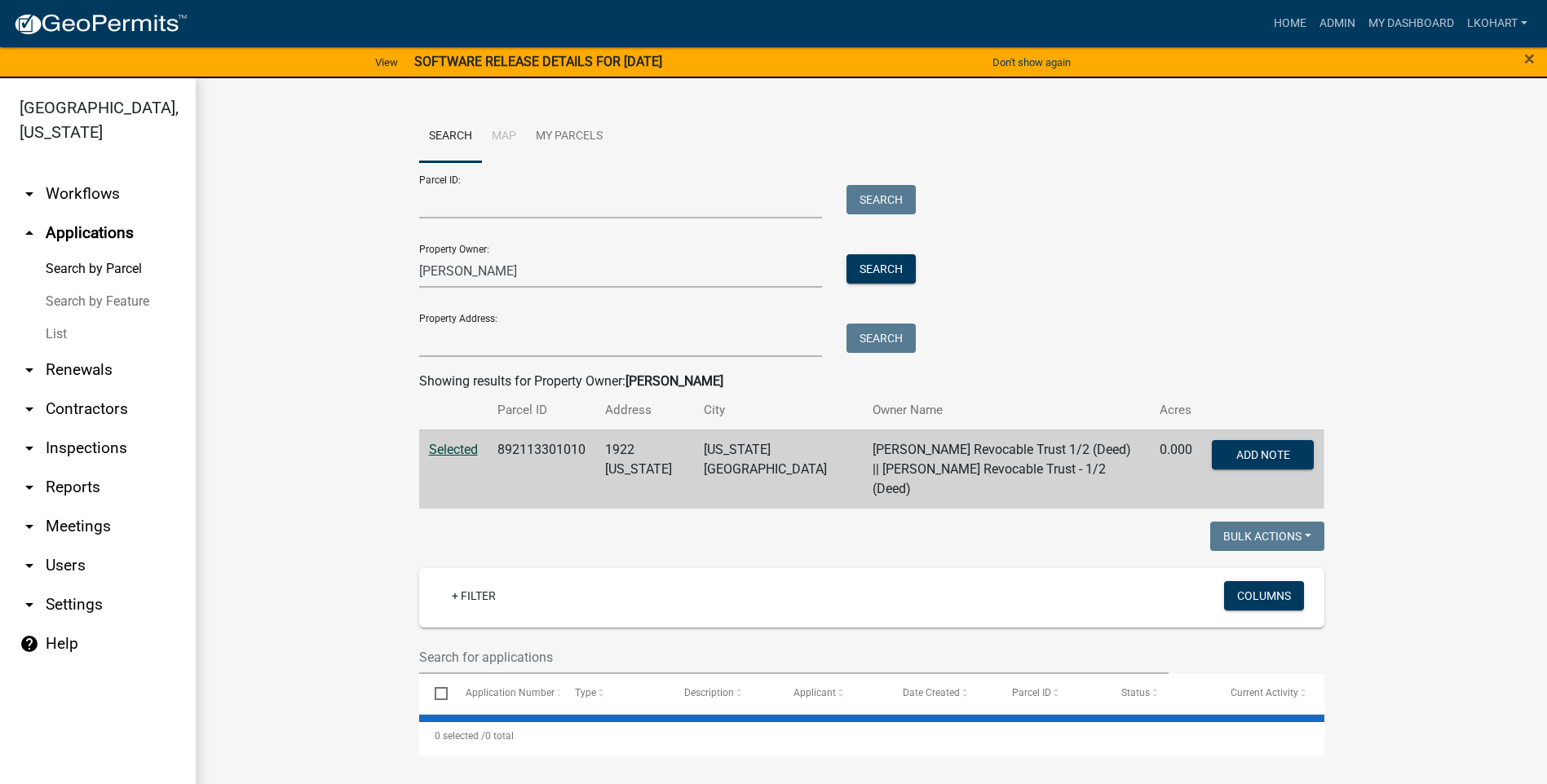
scroll to position [0, 0]
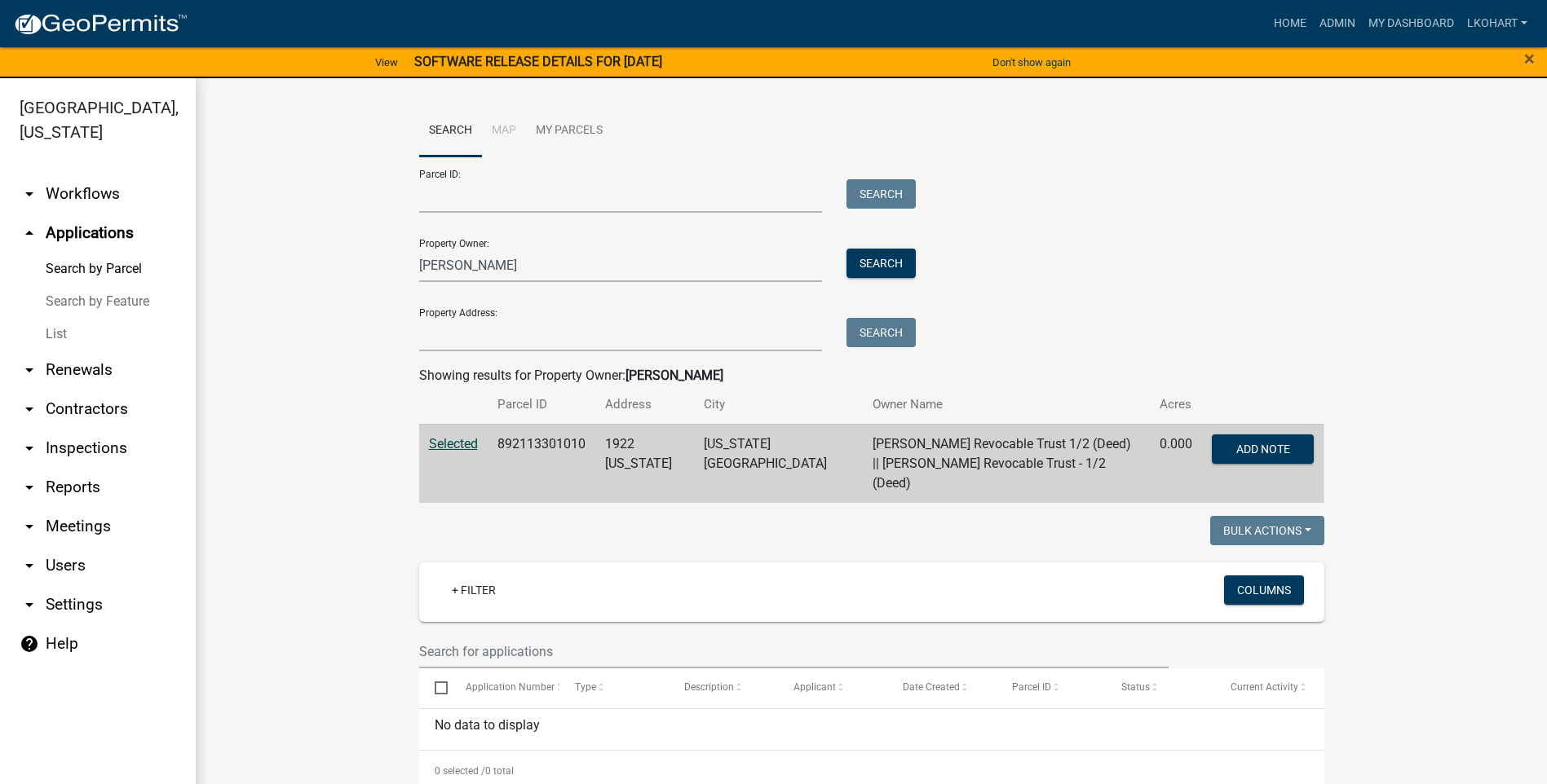
scroll to position [6, 0]
click at [90, 214] on link "arrow_drop_up Applications" at bounding box center [97, 233] width 196 height 39
click at [548, 269] on input "[PERSON_NAME]" at bounding box center [620, 264] width 404 height 34
click at [884, 260] on button "Search" at bounding box center [881, 262] width 69 height 29
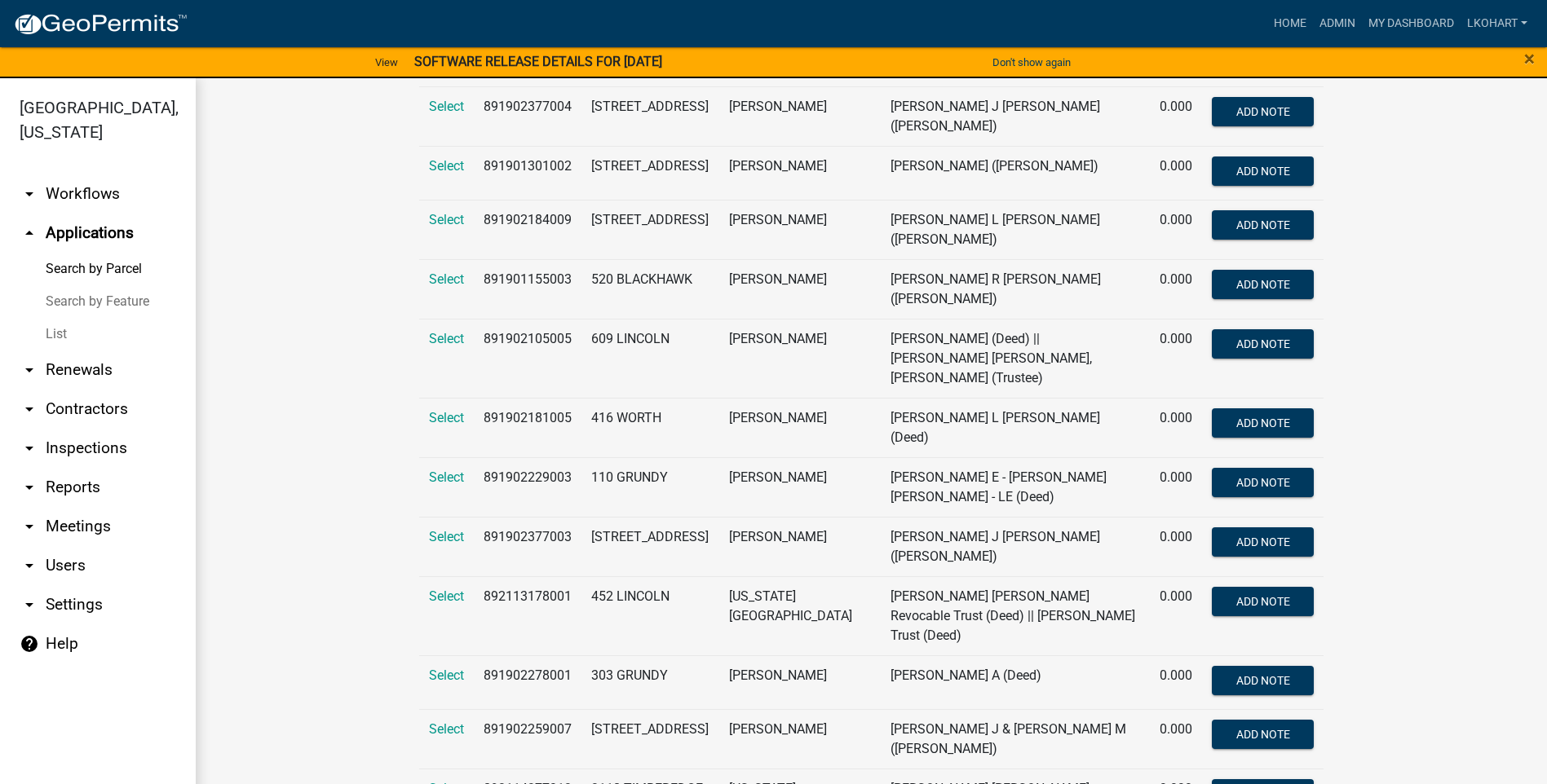
scroll to position [830, 0]
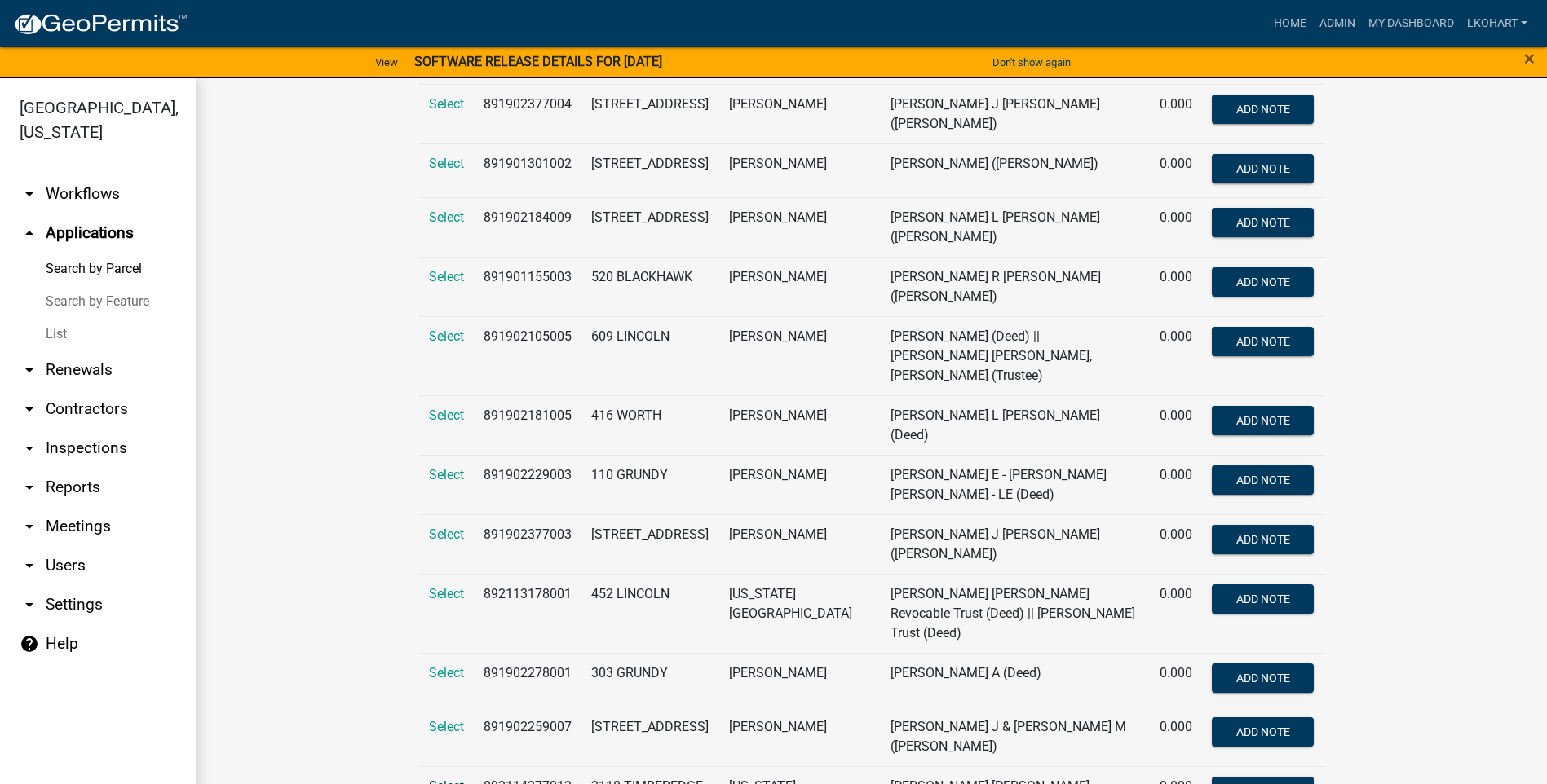
click at [443, 779] on span "Select" at bounding box center [446, 786] width 35 height 15
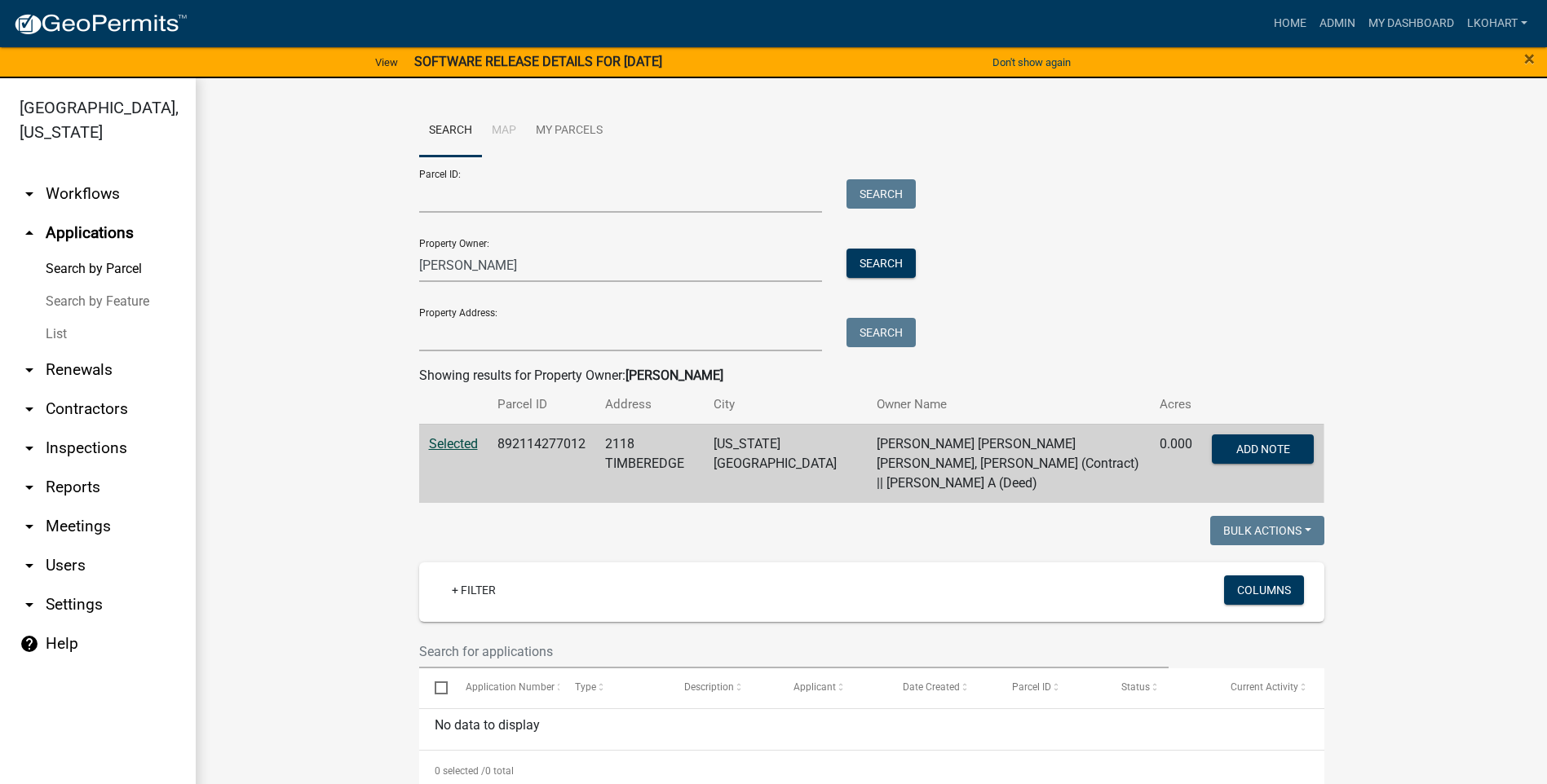
scroll to position [6, 0]
click at [76, 214] on link "arrow_drop_up Applications" at bounding box center [97, 233] width 196 height 39
click at [79, 214] on link "arrow_drop_up Applications" at bounding box center [97, 233] width 196 height 39
click at [863, 263] on button "Search" at bounding box center [881, 262] width 69 height 29
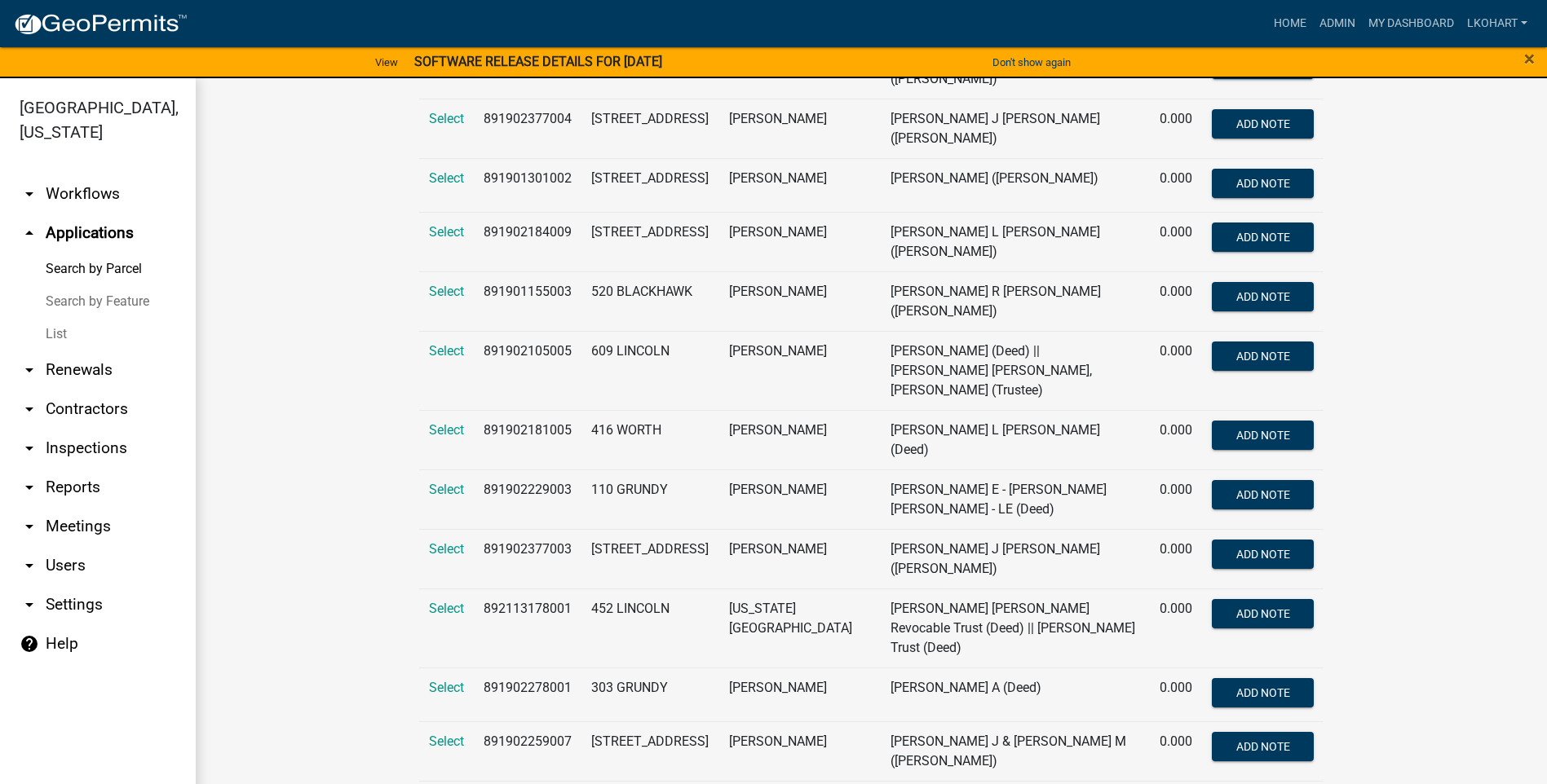
scroll to position [830, 0]
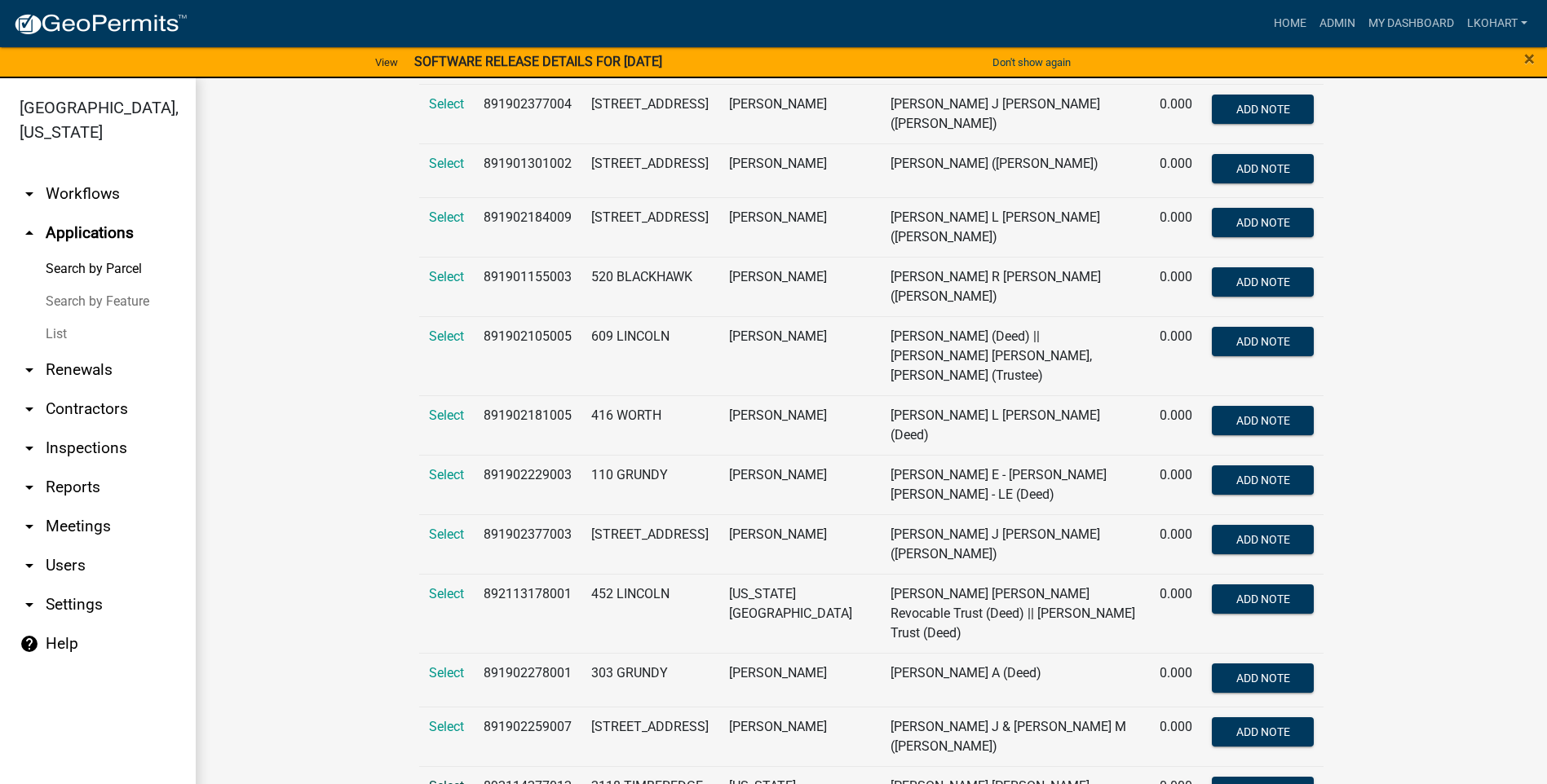
click at [438, 779] on span "Select" at bounding box center [446, 786] width 35 height 15
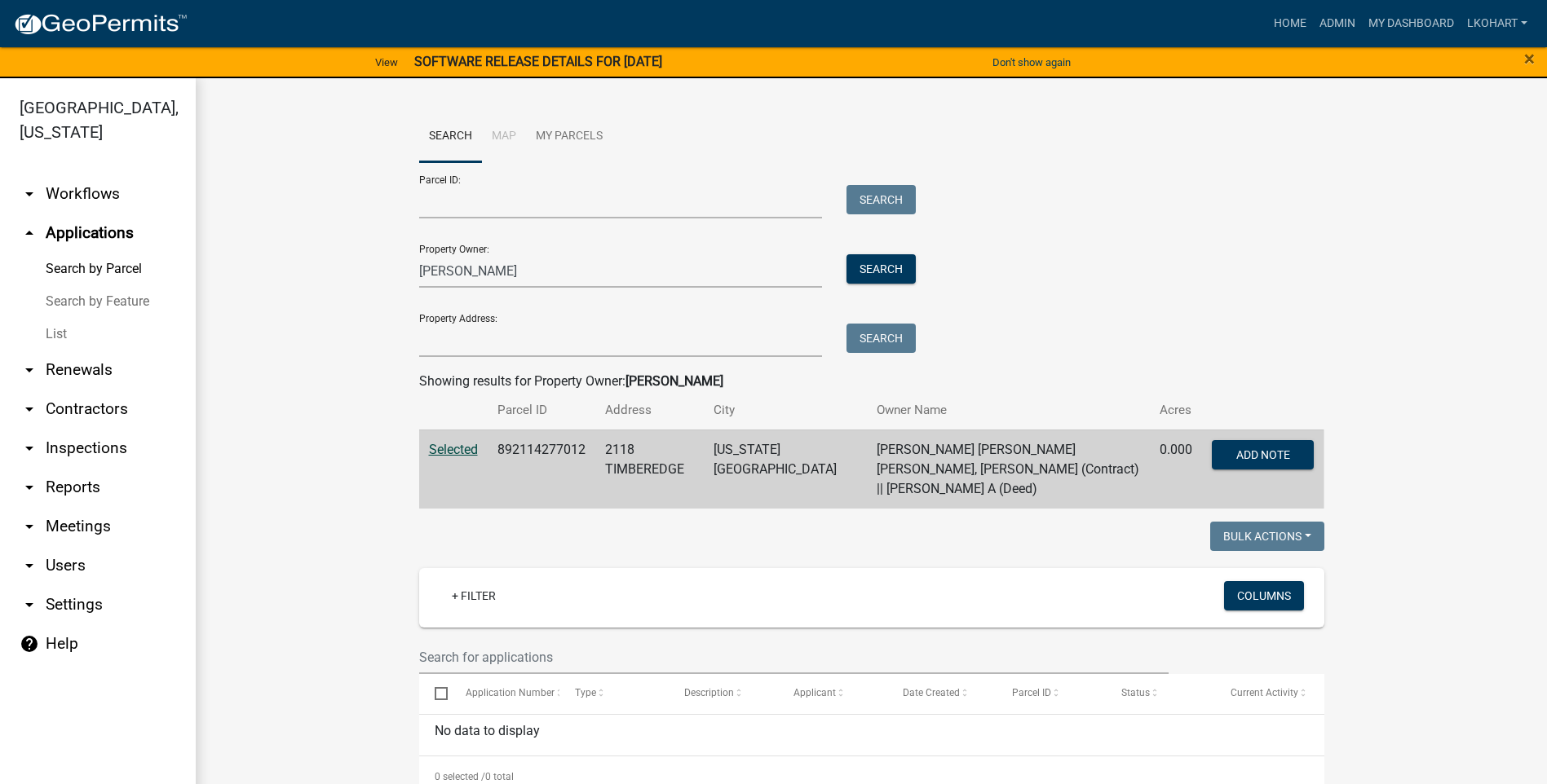
scroll to position [6, 0]
